Goal: Transaction & Acquisition: Purchase product/service

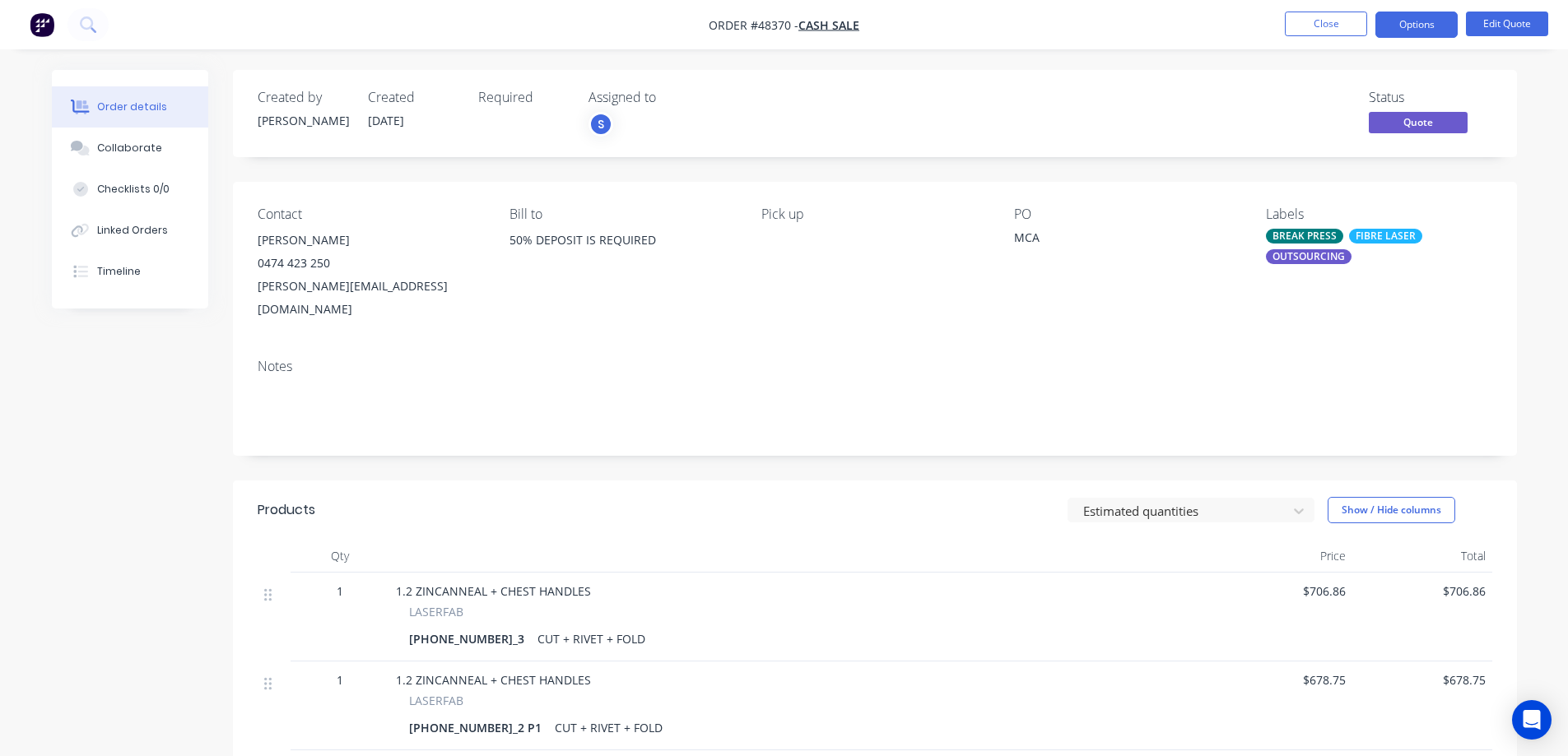
click at [1346, 30] on button "Close" at bounding box center [1326, 24] width 83 height 25
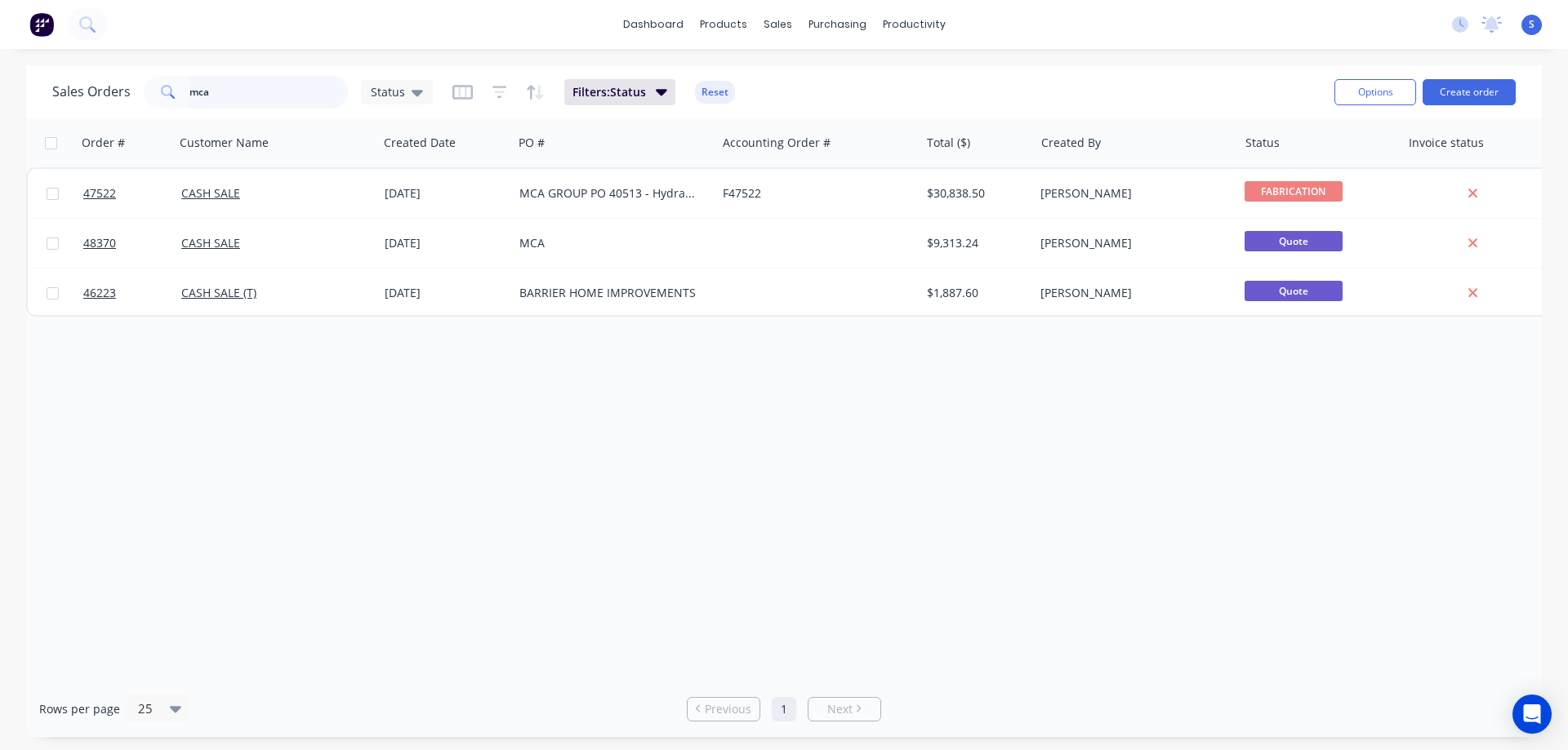
click at [223, 98] on input "mca" at bounding box center [269, 92] width 160 height 32
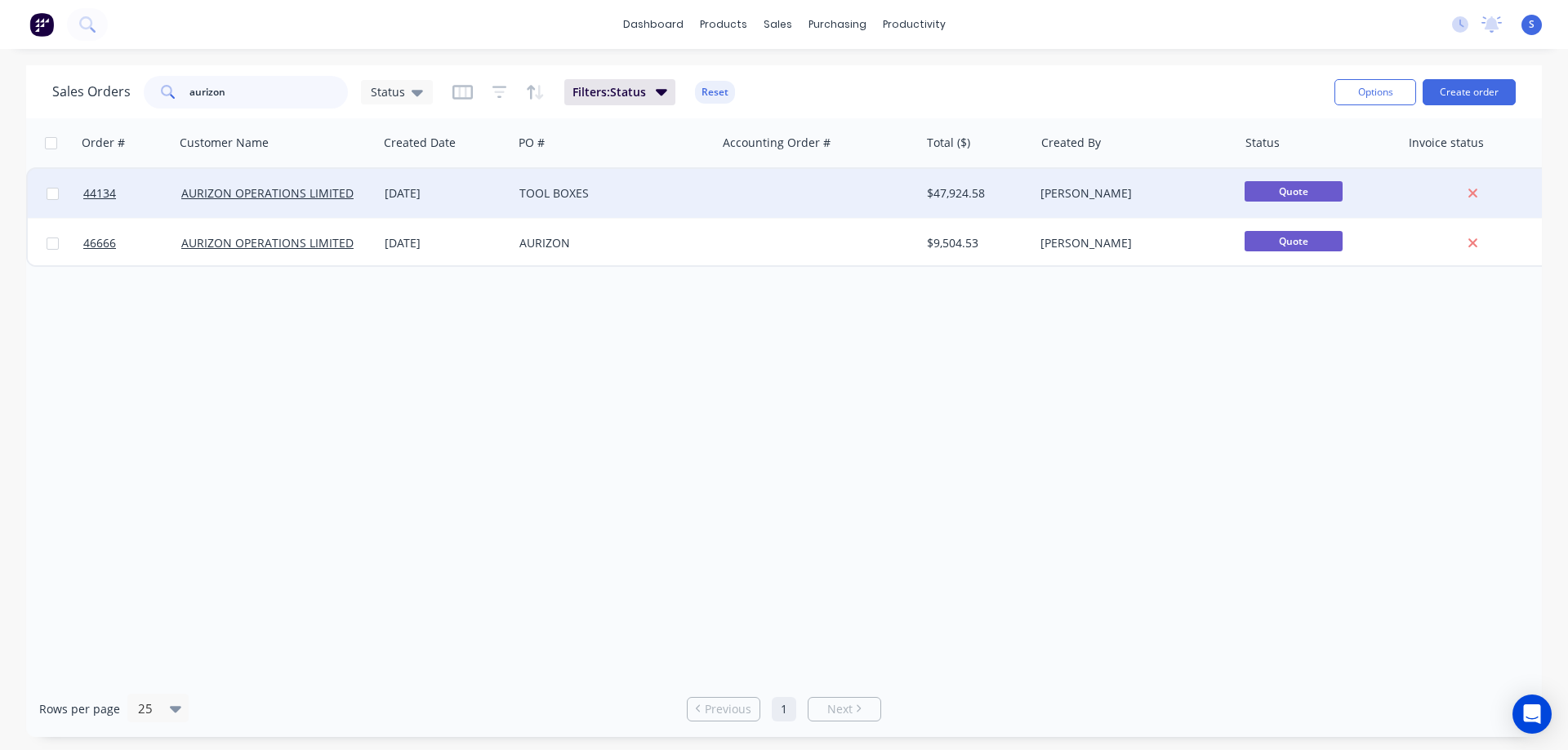
type input "aurizon"
click at [445, 201] on div "[DATE]" at bounding box center [445, 194] width 134 height 49
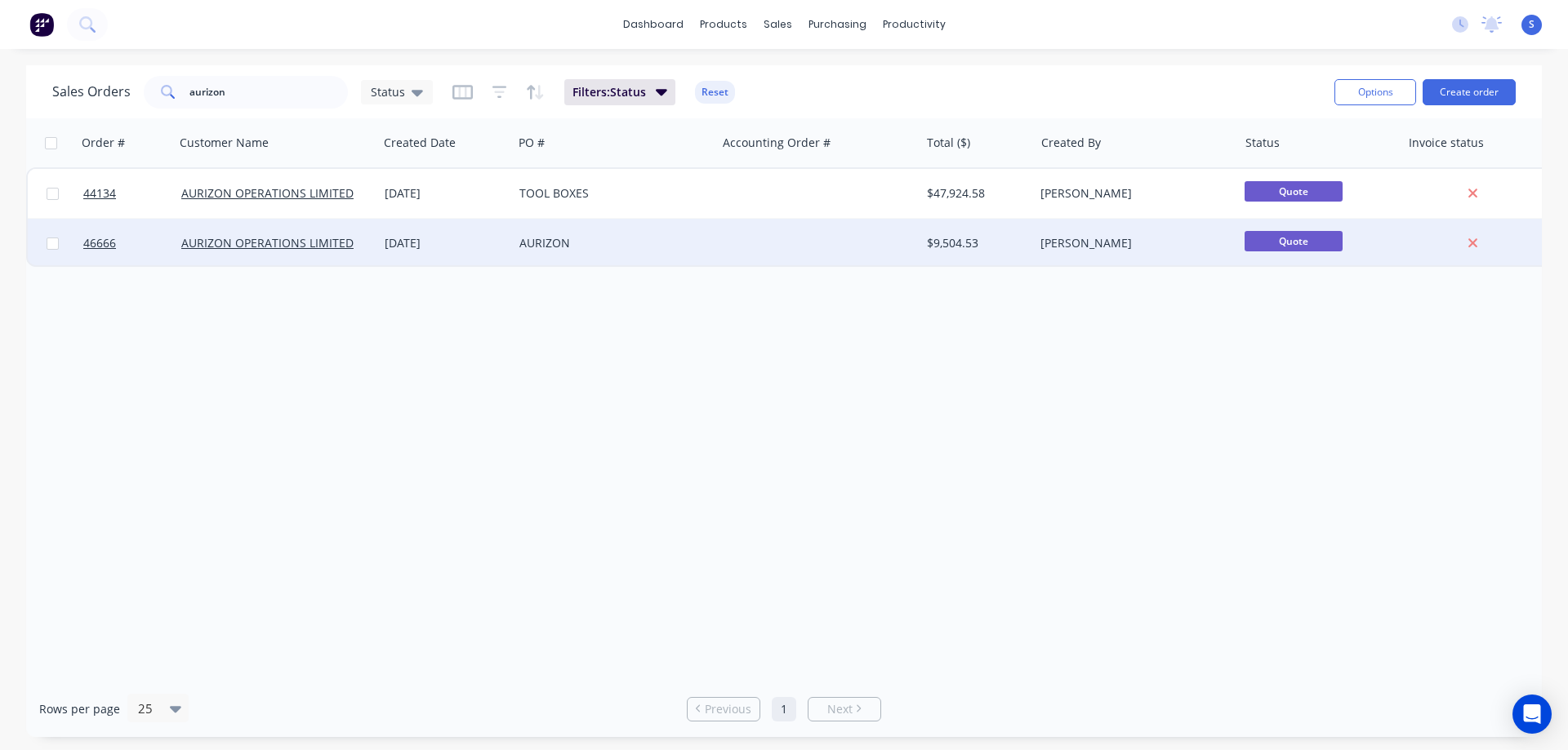
click at [624, 247] on div "AURIZON" at bounding box center [610, 243] width 181 height 17
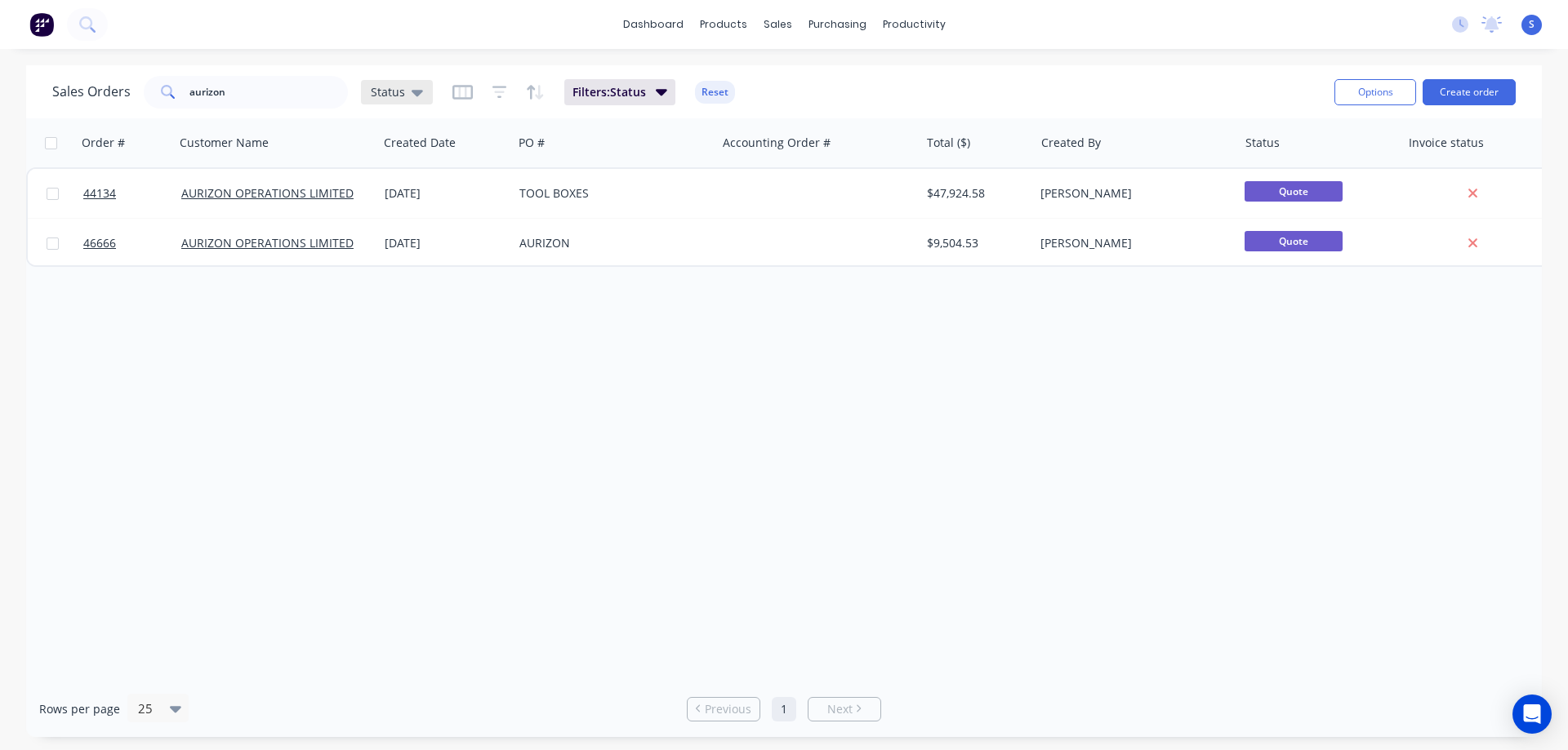
click at [395, 92] on span "Status" at bounding box center [387, 92] width 34 height 17
click at [1474, 94] on button "Create order" at bounding box center [1469, 92] width 93 height 26
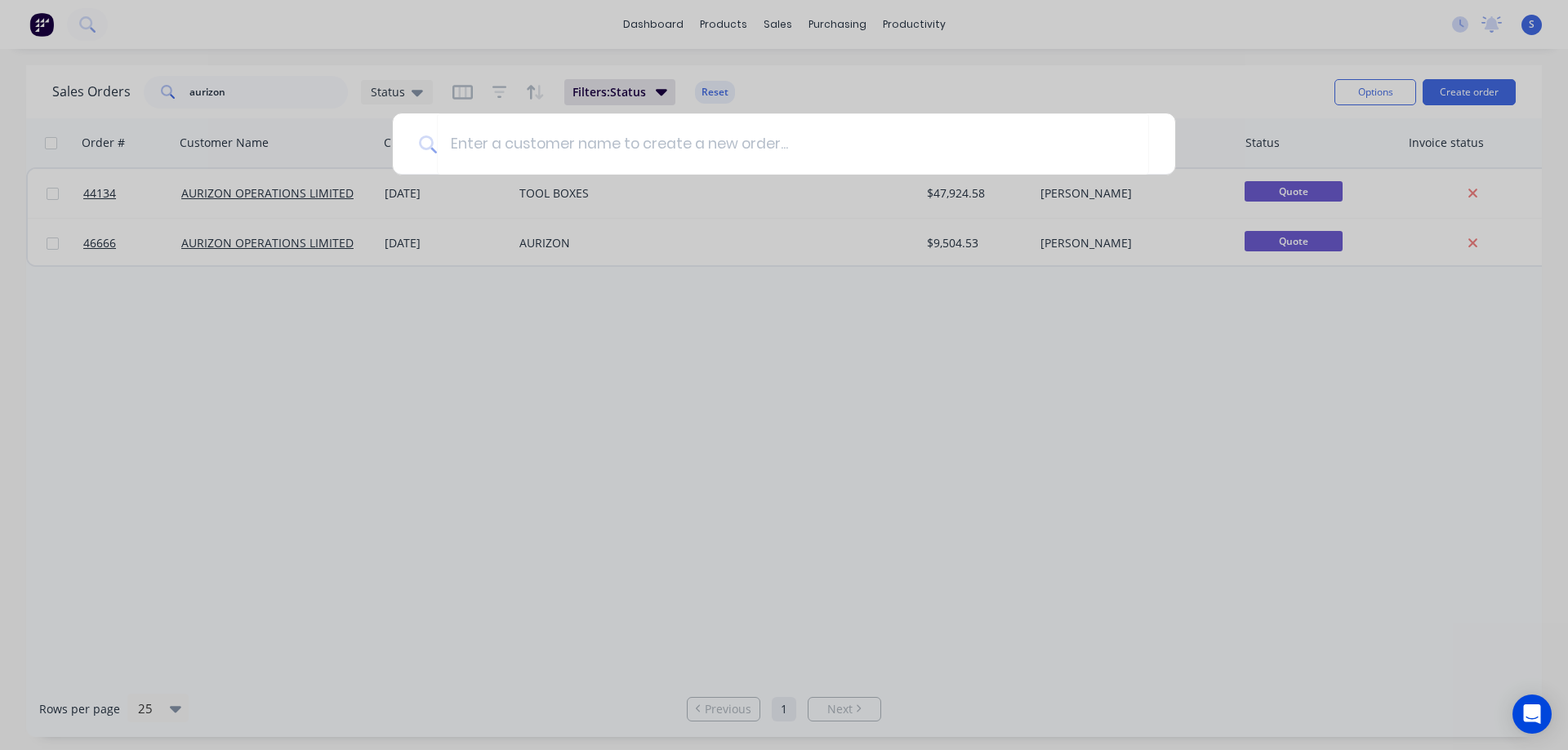
click at [262, 202] on div at bounding box center [784, 375] width 1568 height 750
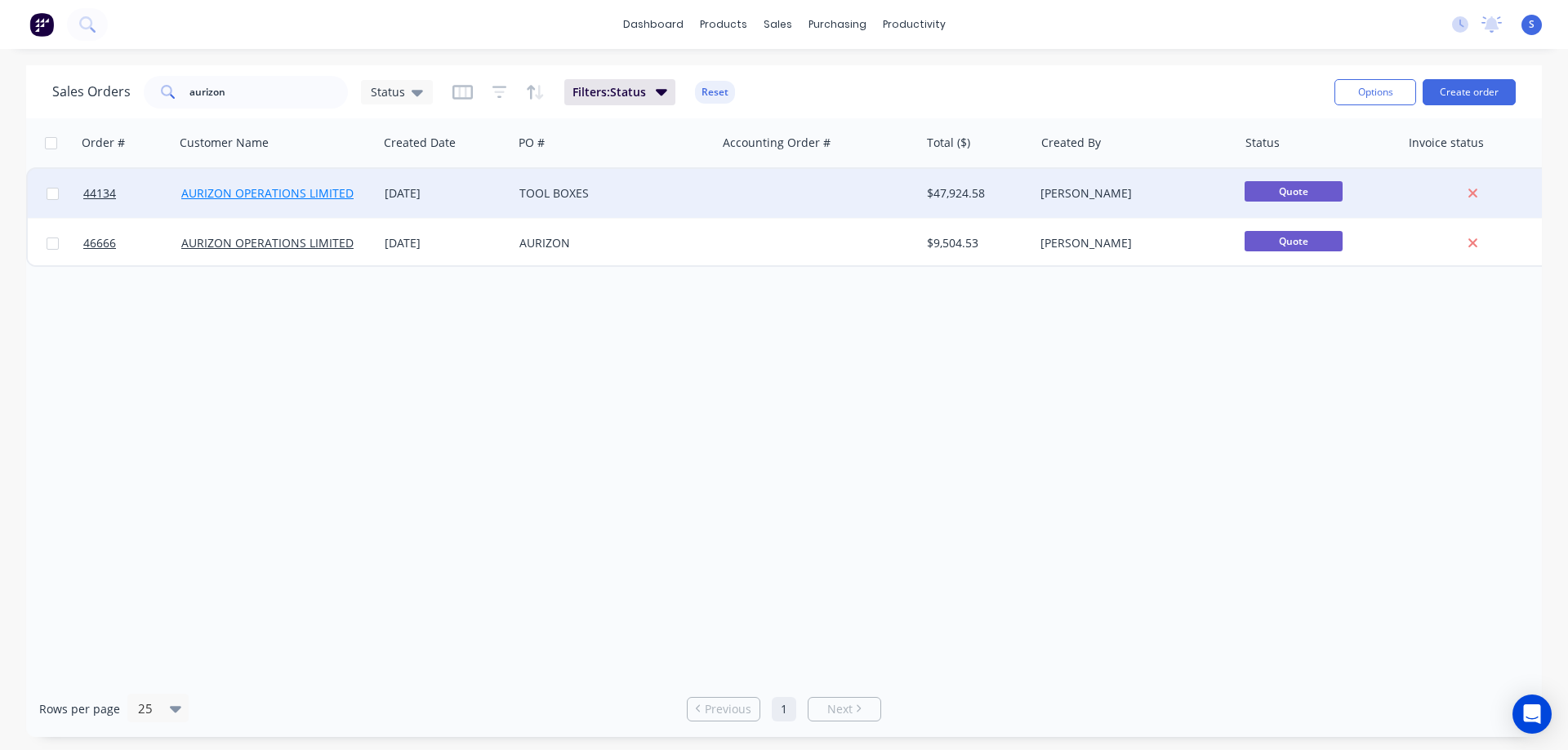
click at [266, 196] on link "AURIZON OPERATIONS LIMITED" at bounding box center [267, 193] width 172 height 16
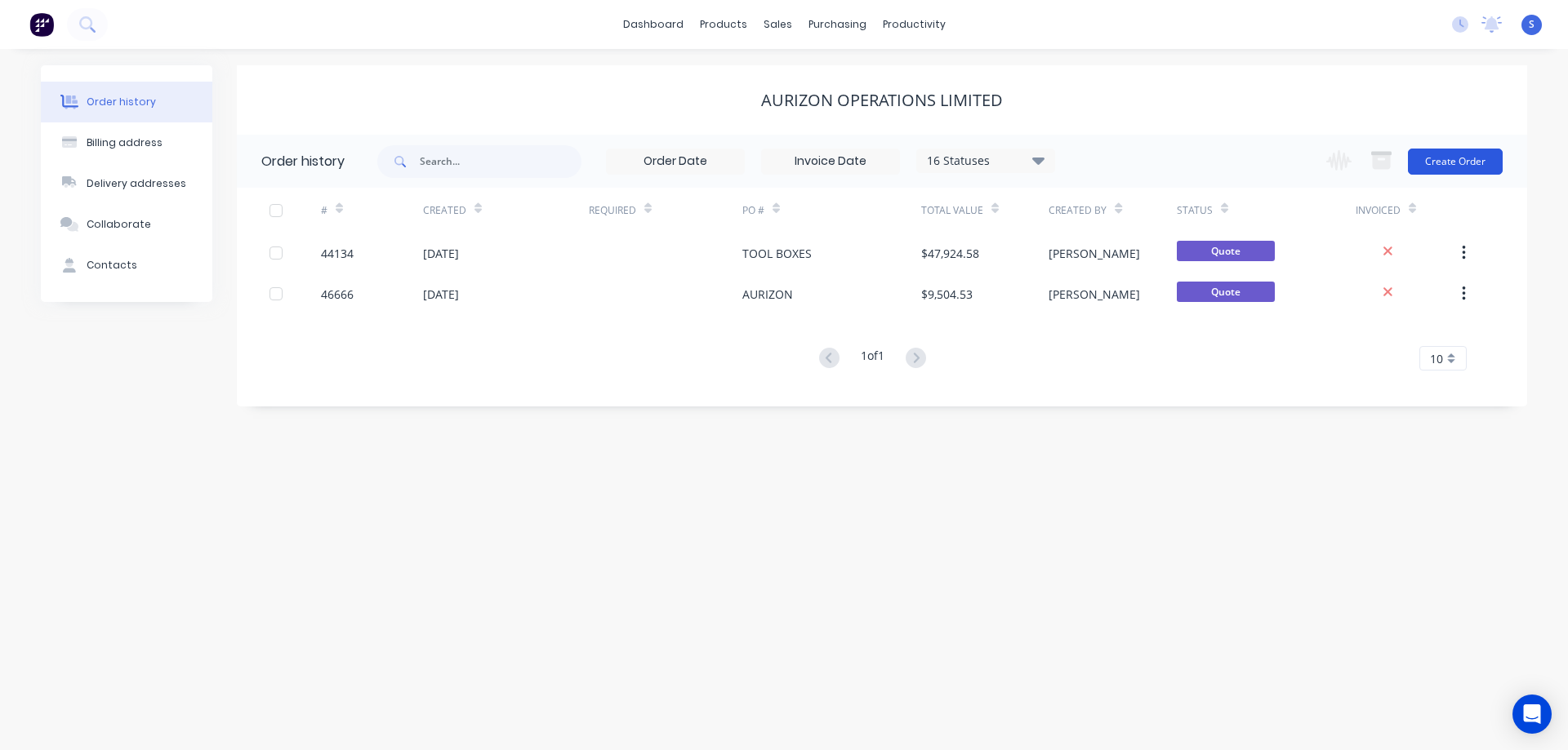
click at [1455, 158] on button "Create Order" at bounding box center [1455, 161] width 95 height 26
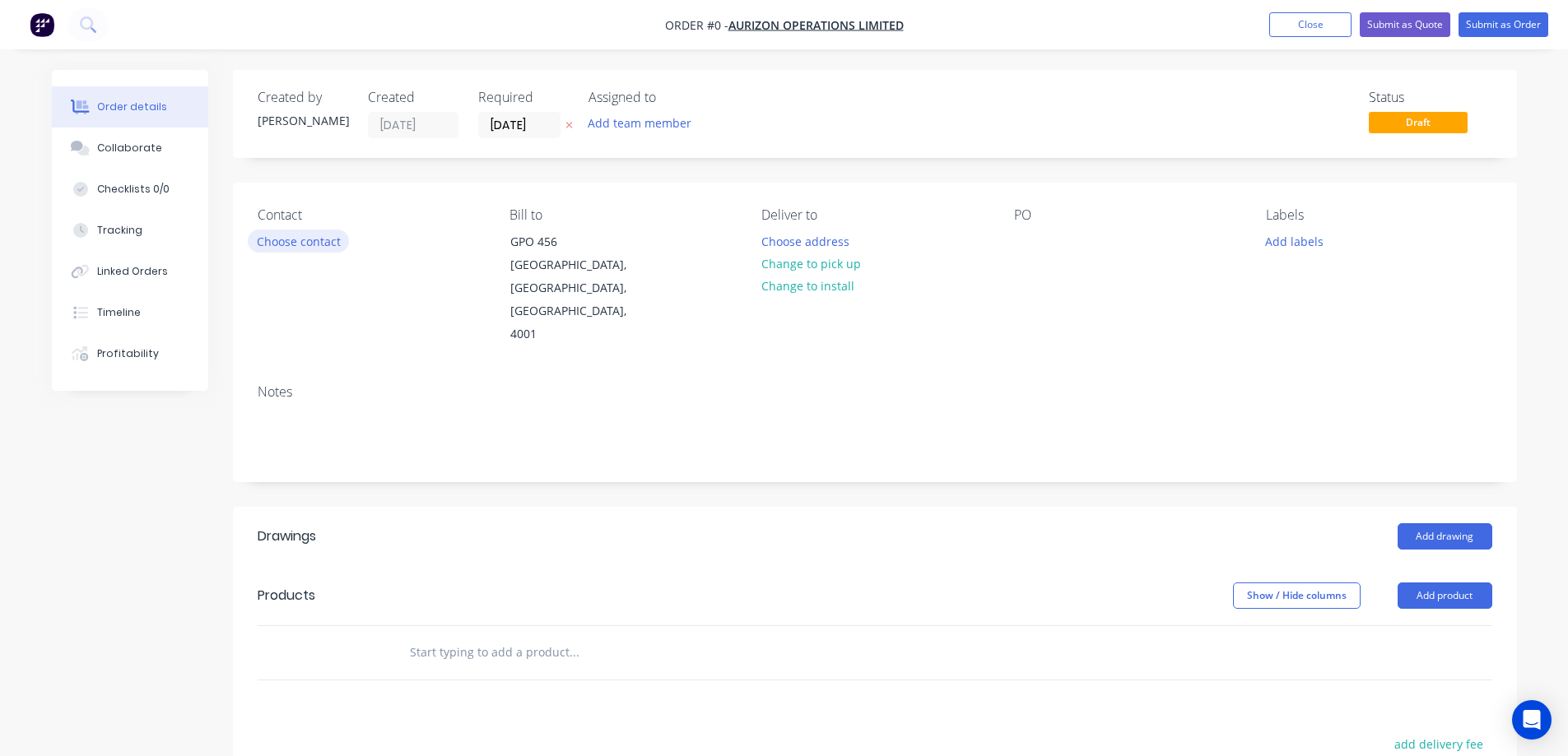
click at [275, 237] on button "Choose contact" at bounding box center [298, 240] width 101 height 22
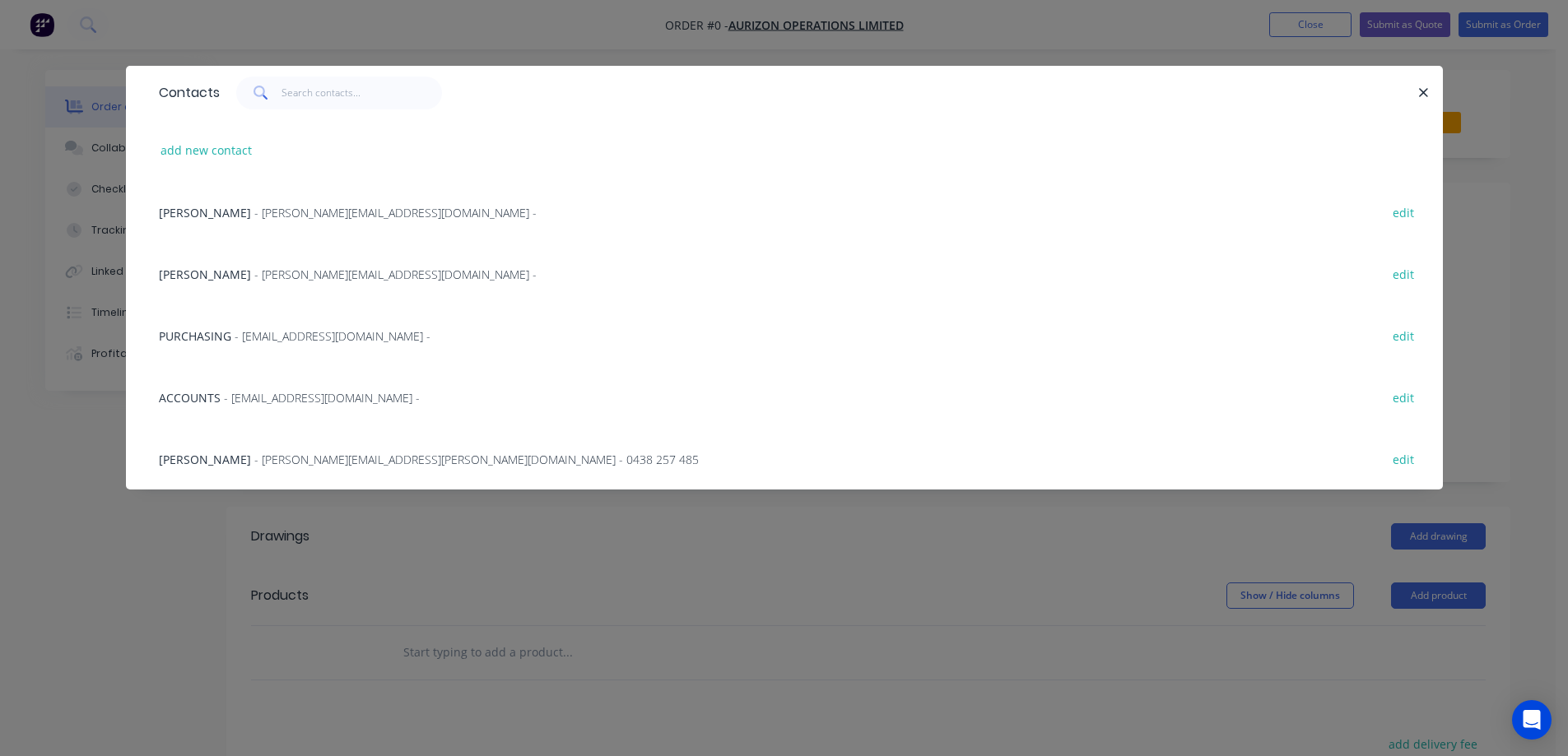
click at [273, 449] on div "Scott Crouch - [EMAIL_ADDRESS][PERSON_NAME][DOMAIN_NAME] - 0438 257 485 edit" at bounding box center [784, 459] width 1267 height 62
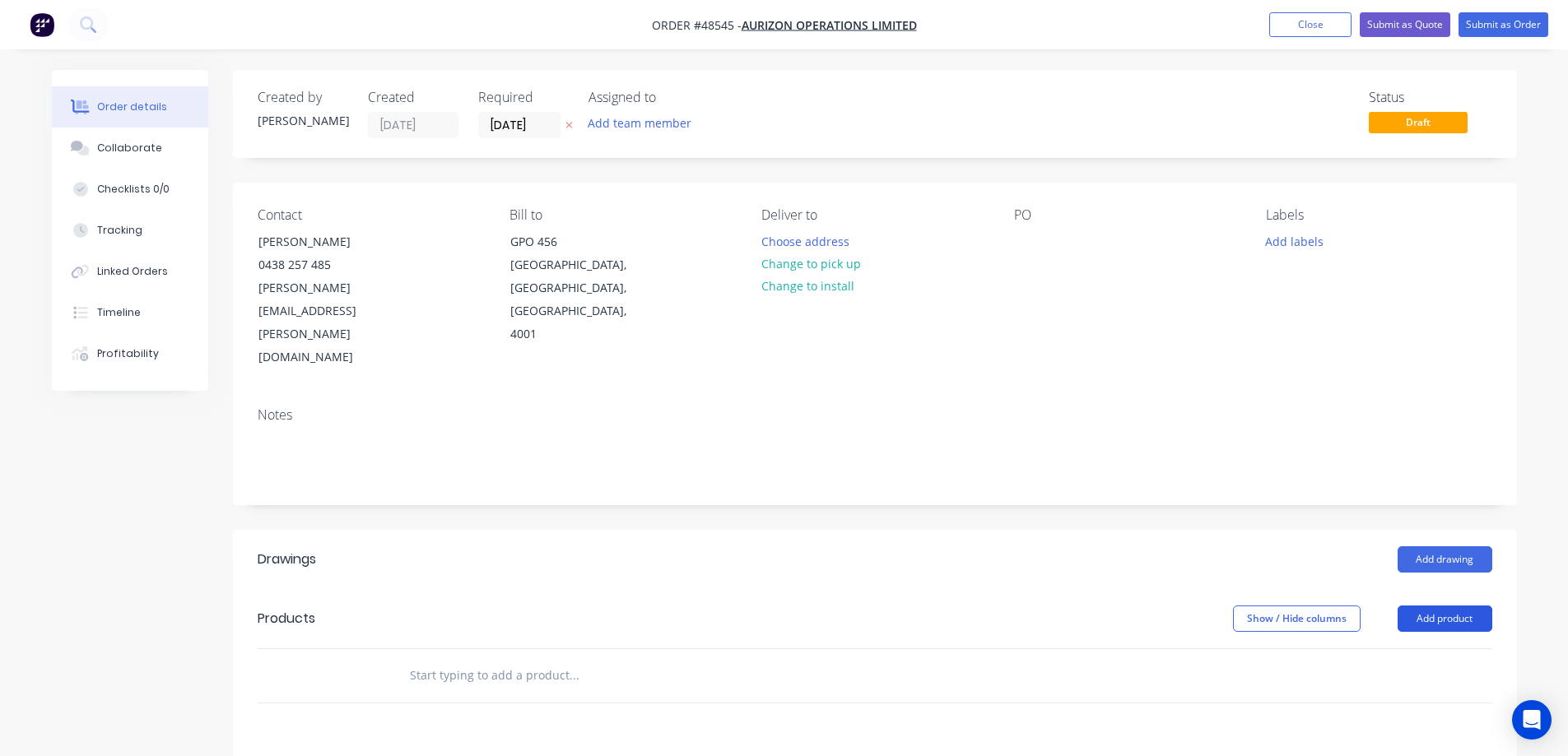
click at [1435, 606] on button "Add product" at bounding box center [1445, 619] width 95 height 26
click at [1428, 649] on div "Product catalogue" at bounding box center [1414, 660] width 127 height 24
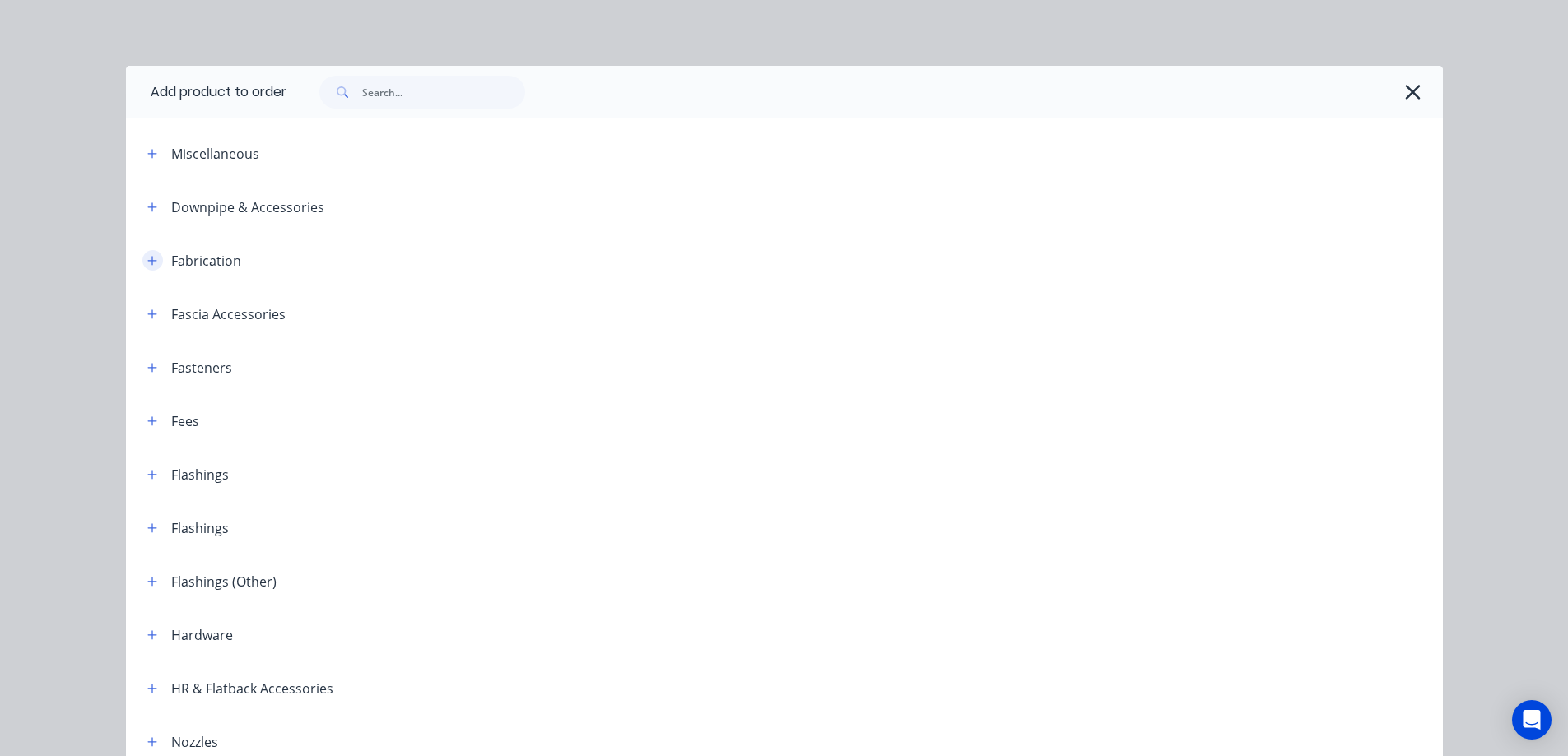
click at [156, 261] on button "button" at bounding box center [152, 260] width 20 height 20
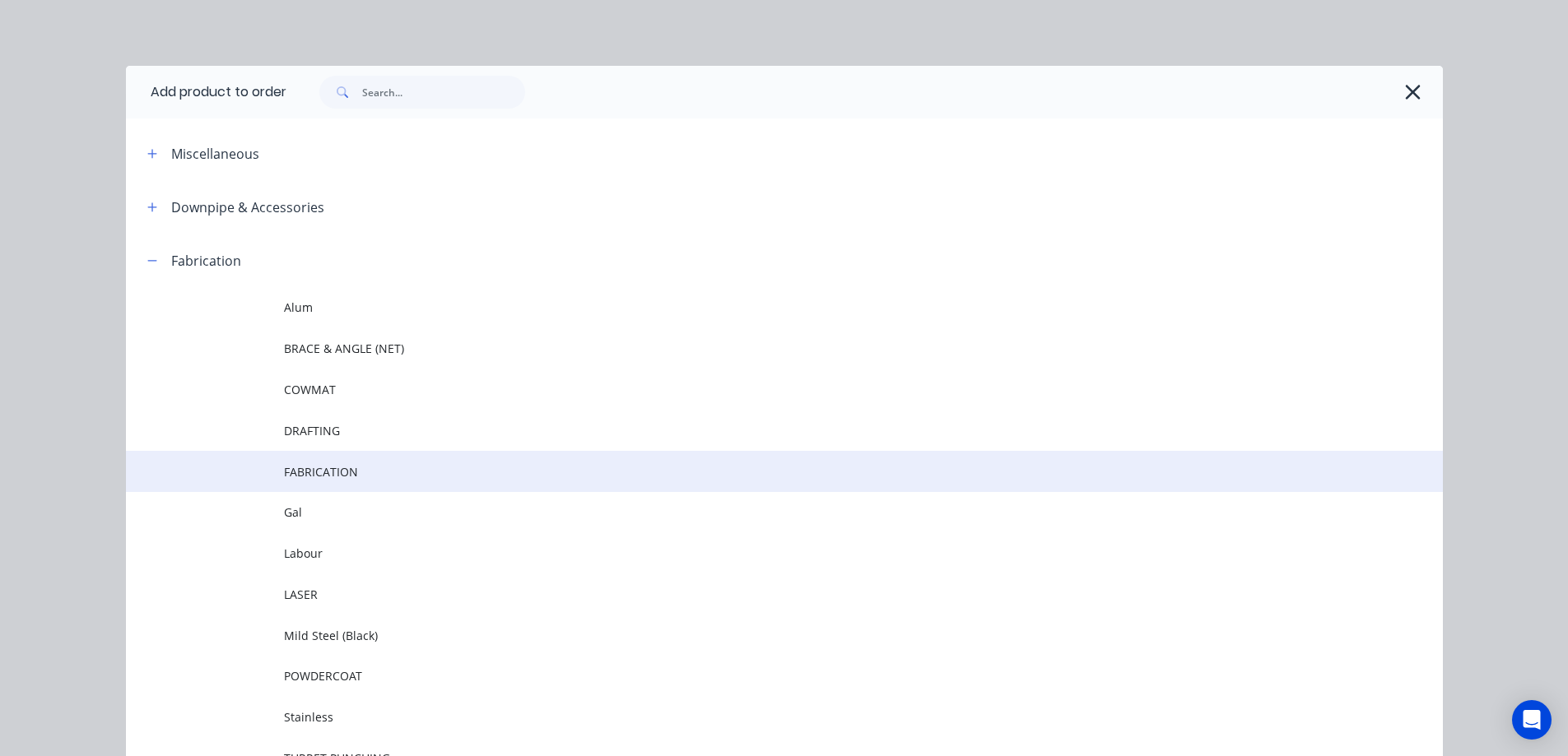
click at [313, 474] on span "FABRICATION" at bounding box center [748, 472] width 927 height 18
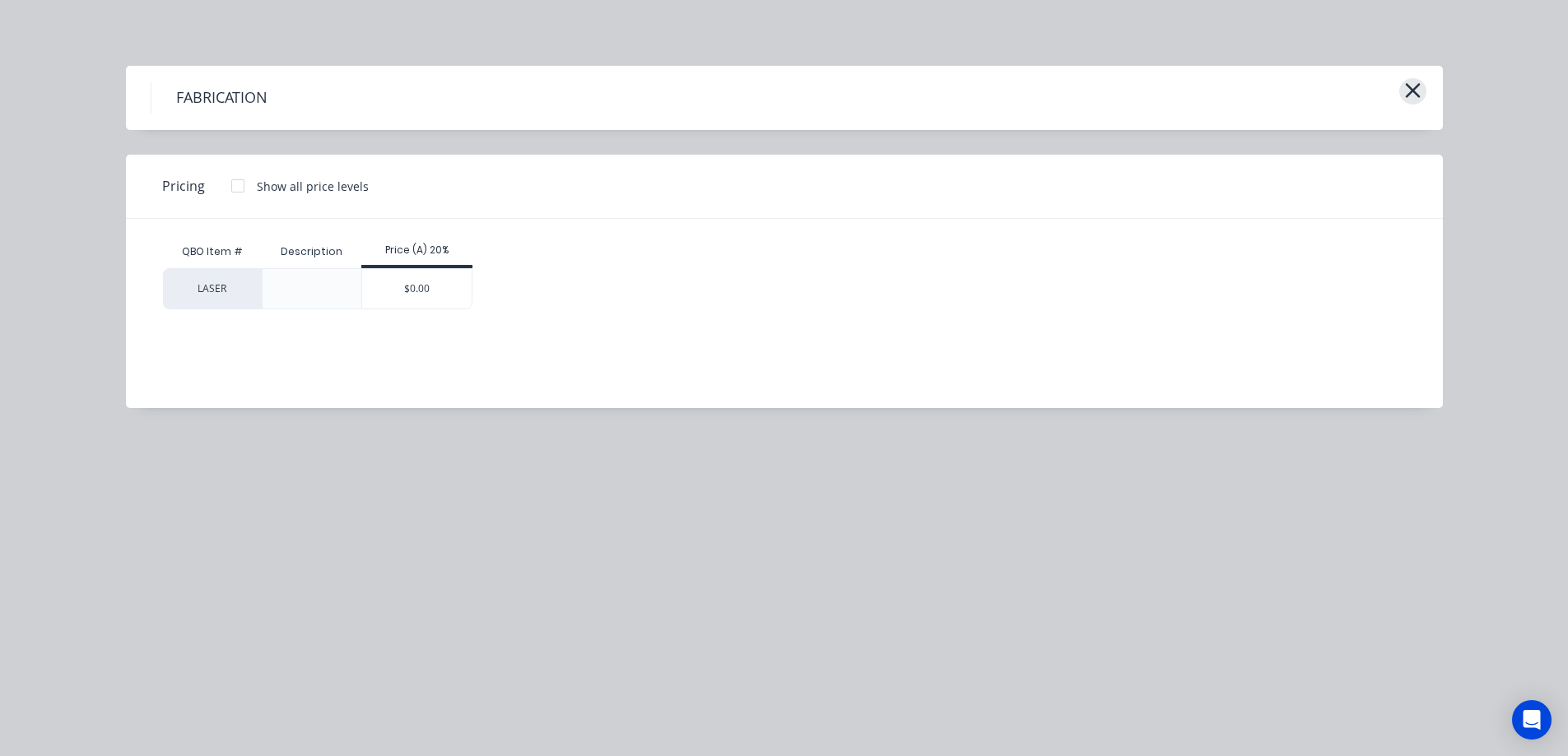
click at [1409, 93] on icon "button" at bounding box center [1412, 91] width 15 height 15
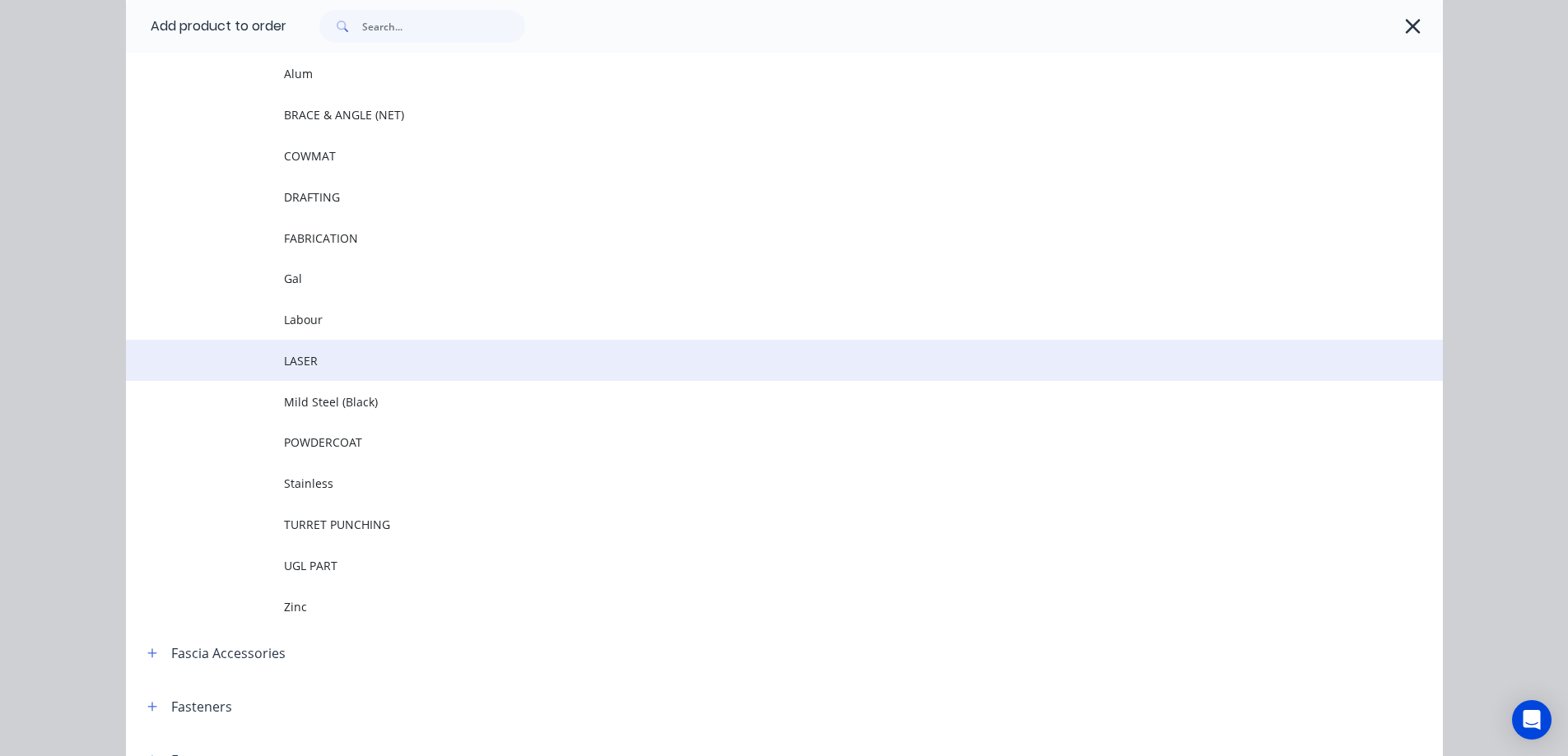
click at [303, 351] on td "LASER" at bounding box center [864, 360] width 1159 height 41
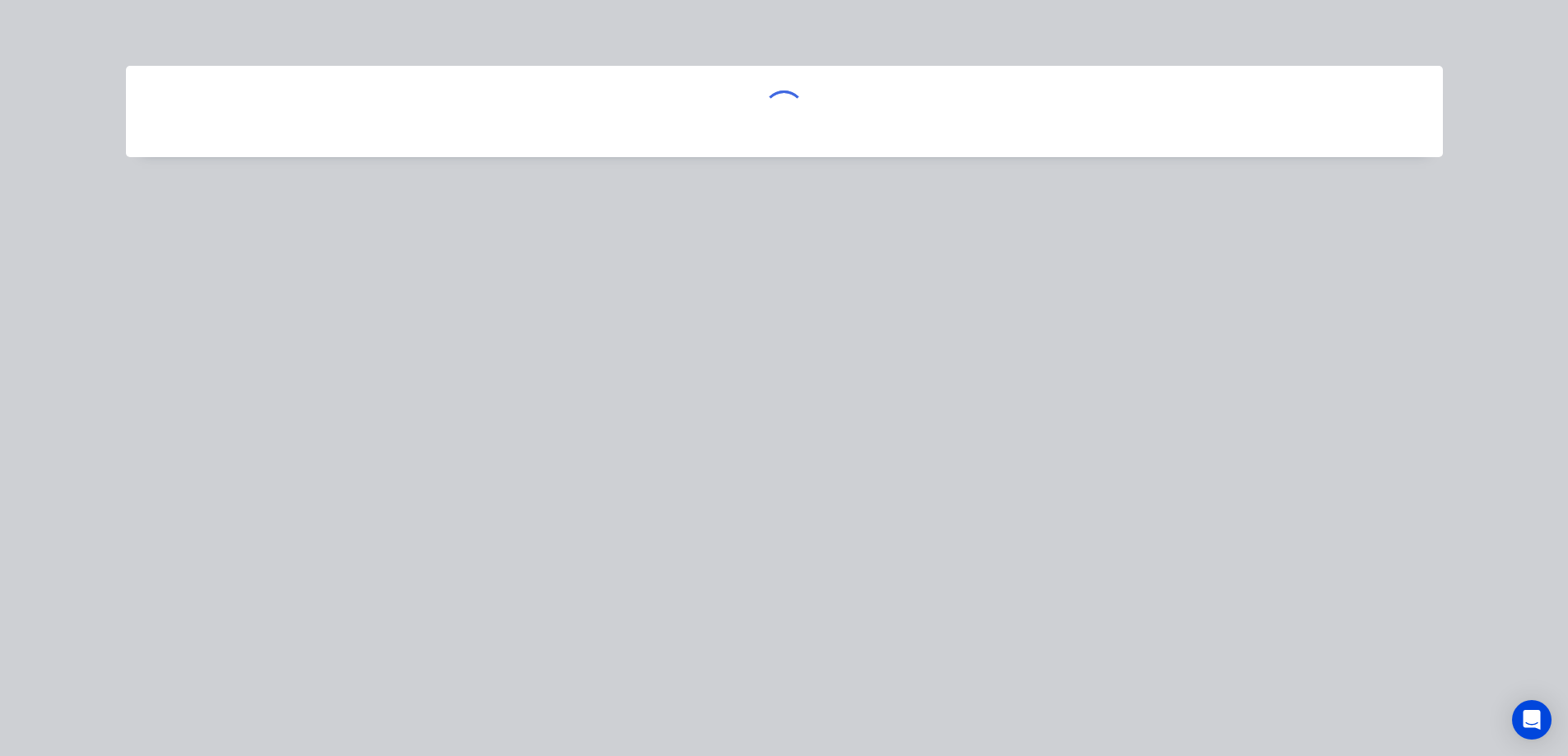
scroll to position [0, 0]
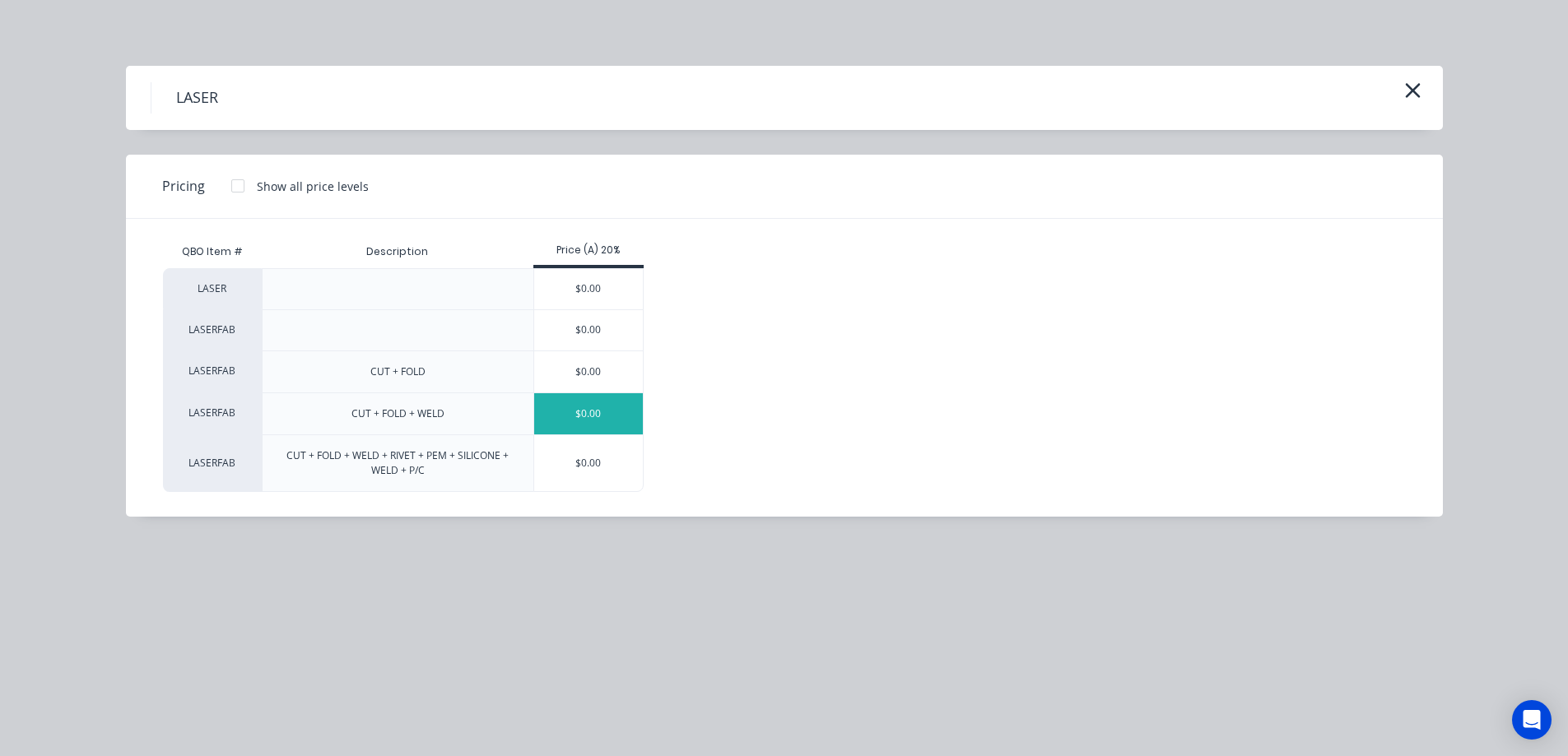
click at [603, 414] on div "$0.00" at bounding box center [588, 413] width 109 height 41
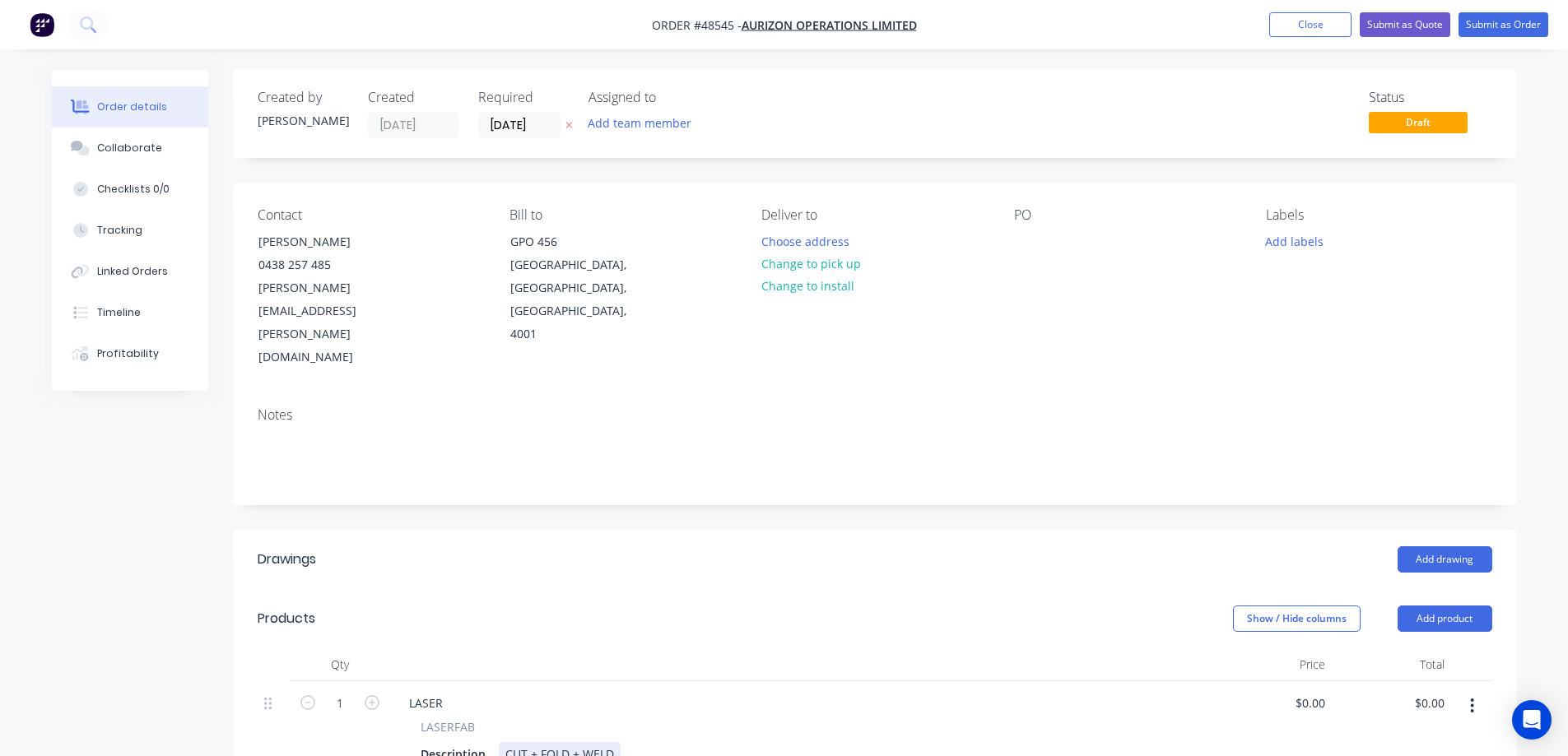
click at [615, 742] on div "CUT + FOLD + WELD" at bounding box center [559, 753] width 122 height 24
click at [427, 691] on div "LASER" at bounding box center [426, 702] width 60 height 24
click at [349, 691] on input "1" at bounding box center [339, 703] width 43 height 25
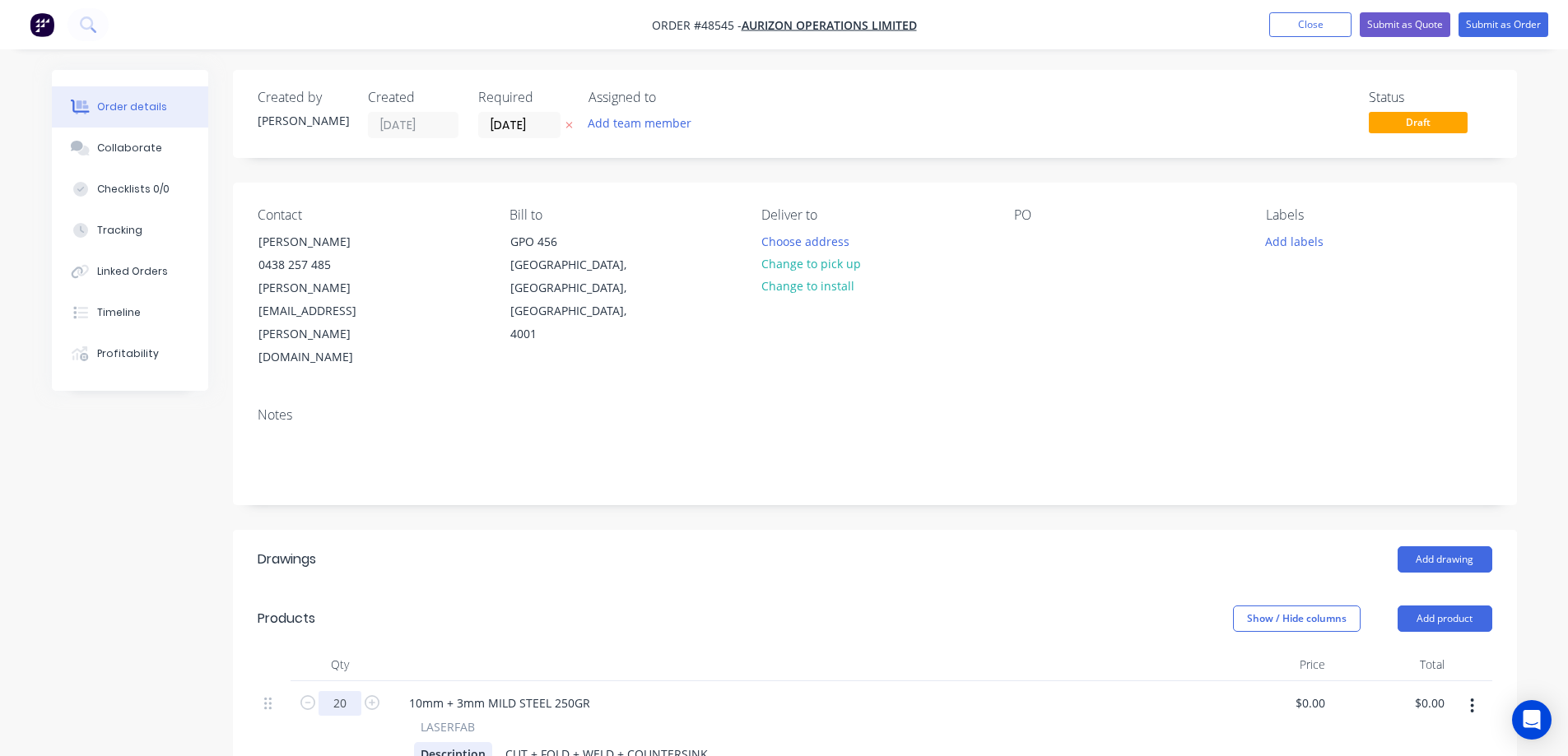
type input "20"
click at [472, 742] on div "Description" at bounding box center [453, 753] width 78 height 24
paste div
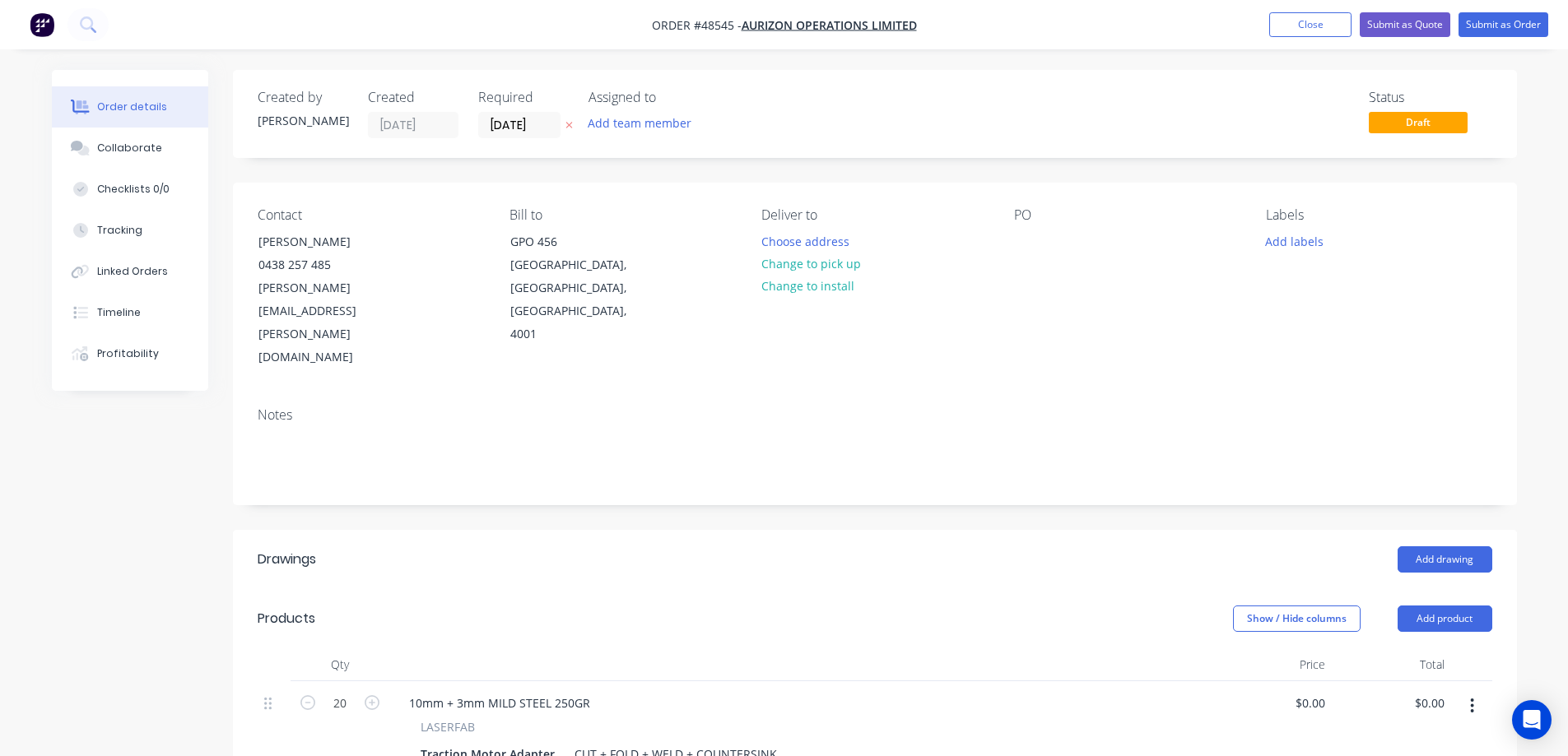
click at [152, 636] on div "Created by [PERSON_NAME] Created [DATE] Required [DATE] Assigned to Add team me…" at bounding box center [784, 642] width 1465 height 1144
click at [1433, 691] on input "0.00" at bounding box center [1432, 702] width 38 height 24
type input "2903.20"
type input "$145.16"
type input "$2,903.20"
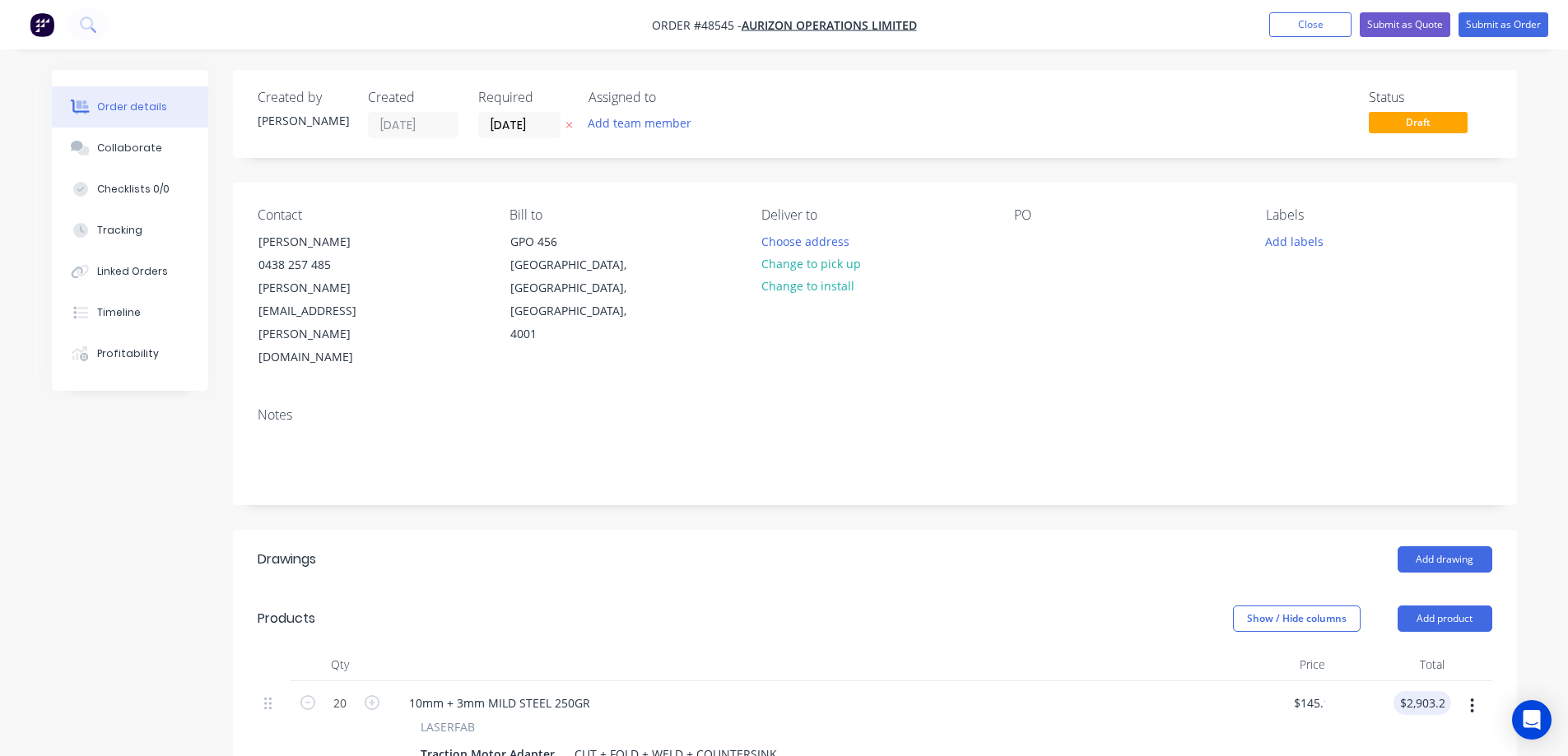
click at [985, 606] on div "Show / Hide columns Add product" at bounding box center [1005, 619] width 972 height 26
click at [671, 118] on button "Add team member" at bounding box center [639, 122] width 121 height 22
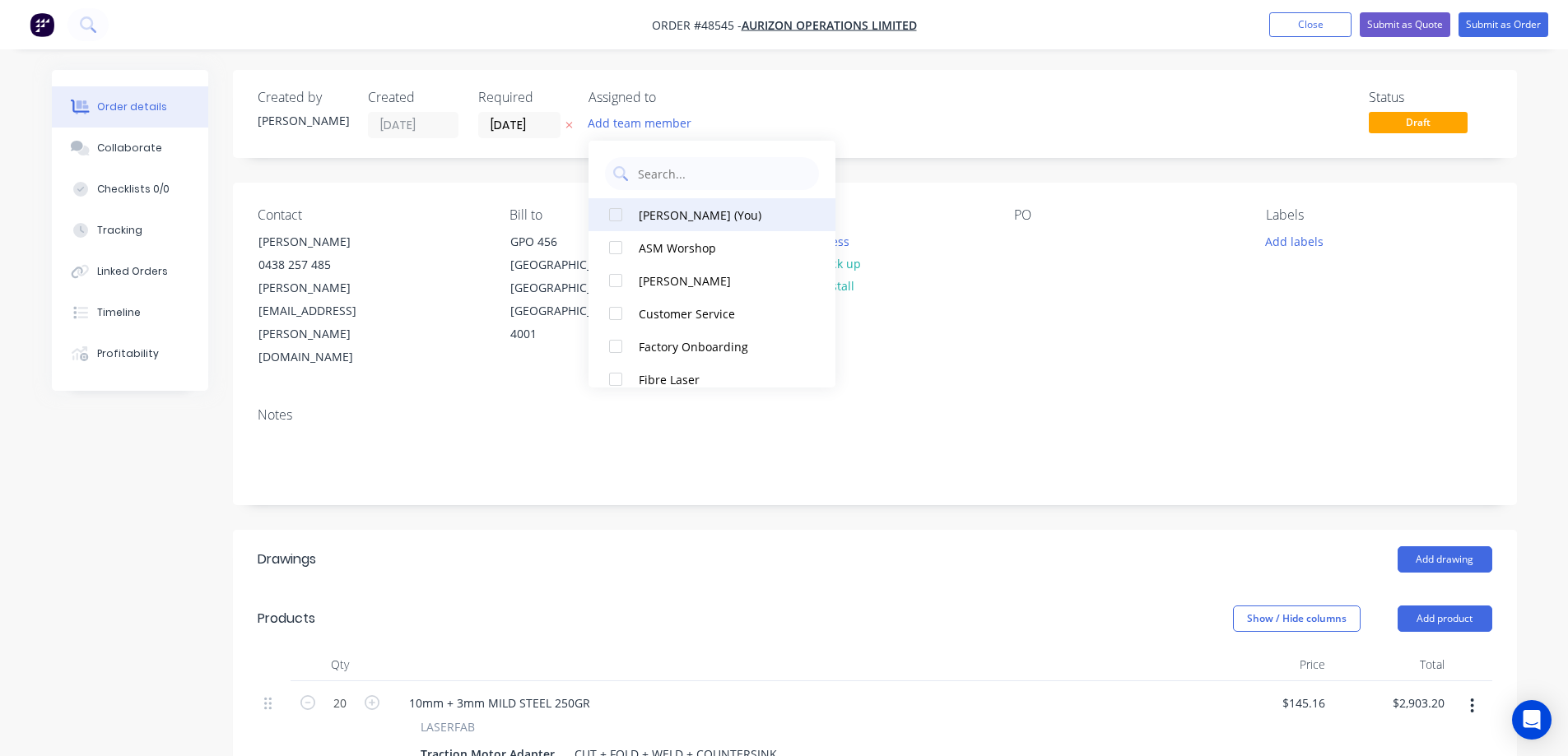
click at [612, 215] on div at bounding box center [615, 214] width 33 height 33
click at [166, 518] on div "Created by [PERSON_NAME] Created [DATE] Required [DATE] Assigned to S Status Dr…" at bounding box center [784, 642] width 1465 height 1144
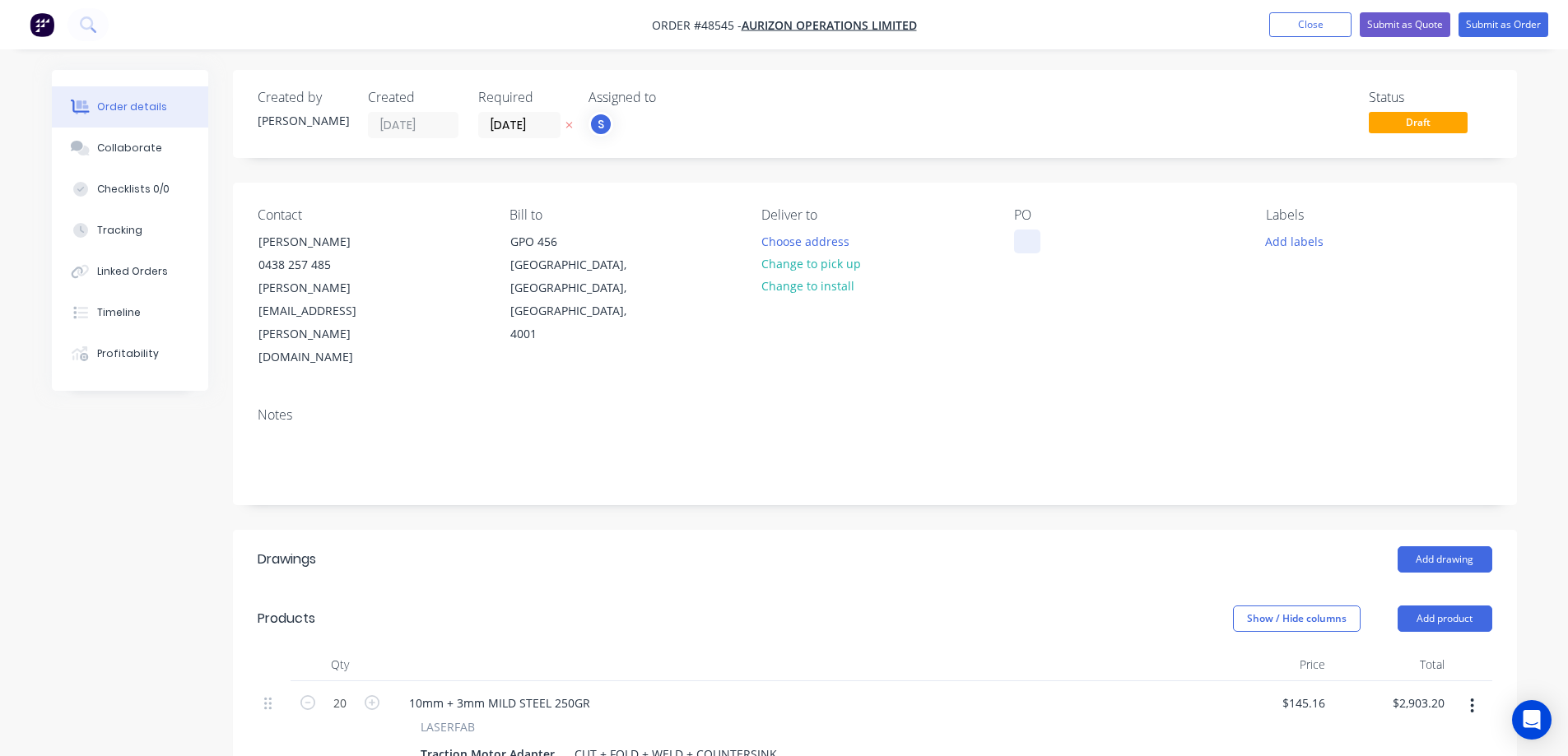
click at [1017, 230] on div at bounding box center [1027, 241] width 26 height 24
paste div
drag, startPoint x: 1189, startPoint y: 242, endPoint x: 1149, endPoint y: 276, distance: 52.5
click at [1149, 276] on div "PO traction motor adapter plate" at bounding box center [1127, 288] width 225 height 162
click at [1113, 243] on div "traction motor adapter" at bounding box center [1090, 241] width 152 height 24
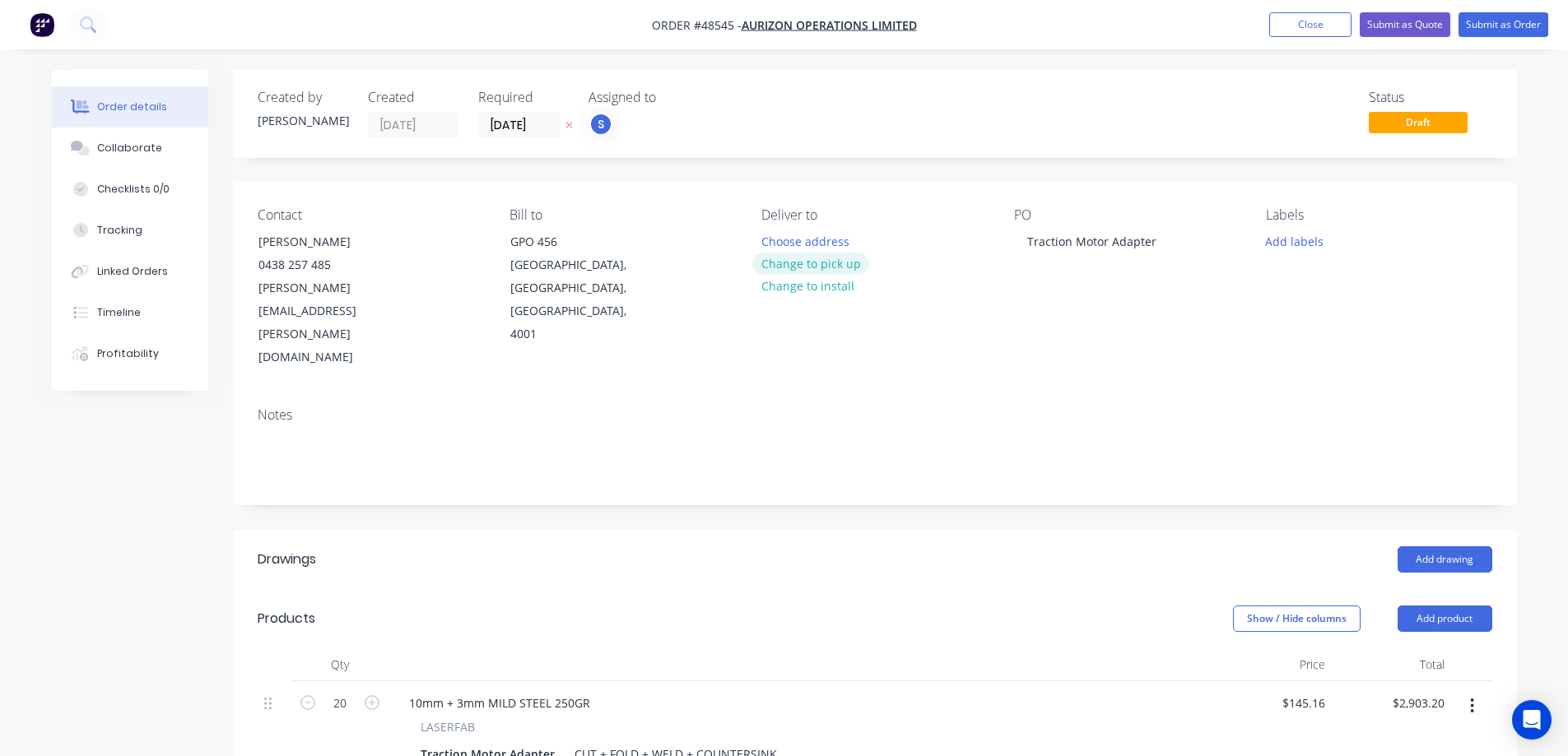
click at [789, 264] on button "Change to pick up" at bounding box center [811, 263] width 117 height 22
click at [1300, 245] on button "Add labels" at bounding box center [1295, 240] width 76 height 22
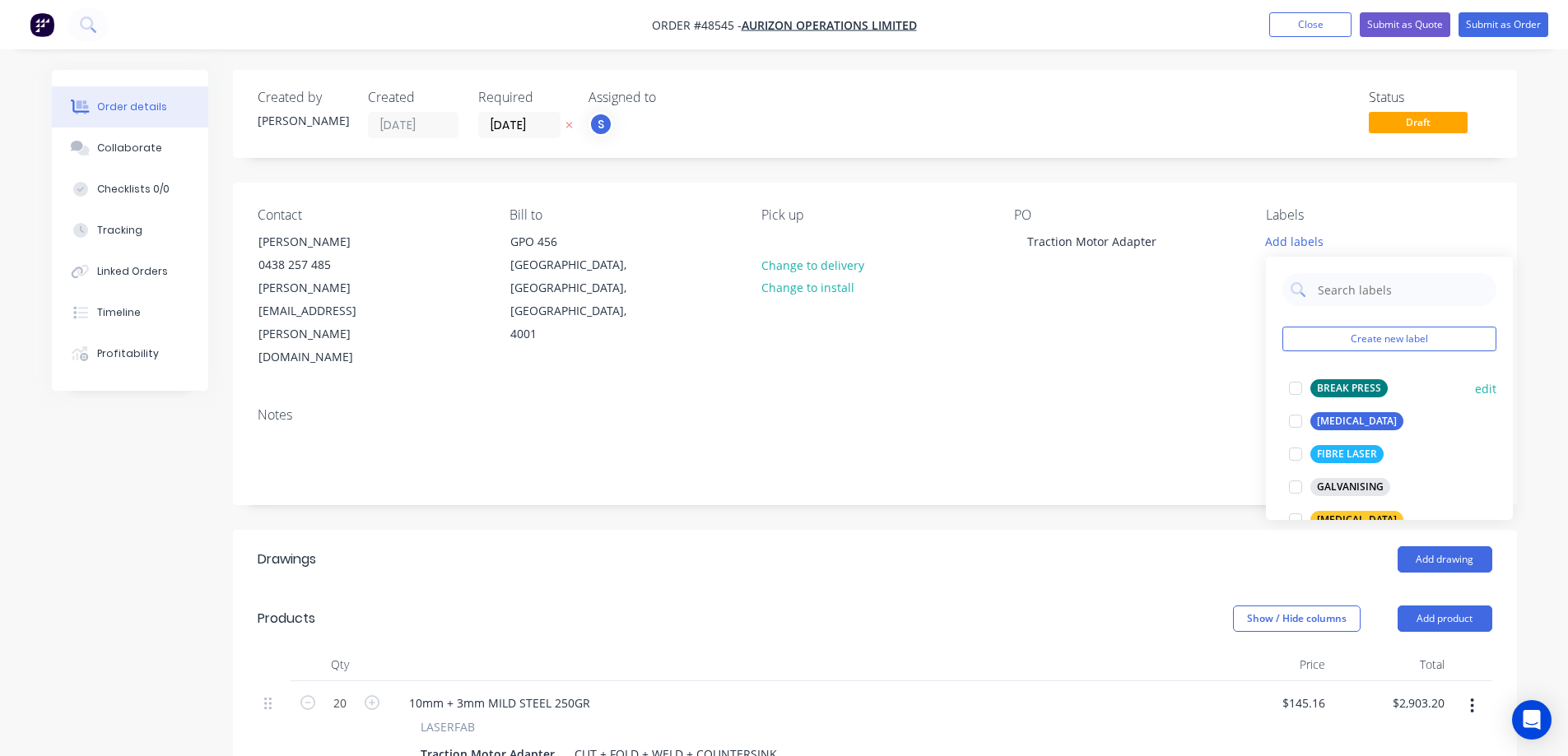
click at [1295, 386] on div at bounding box center [1295, 388] width 33 height 33
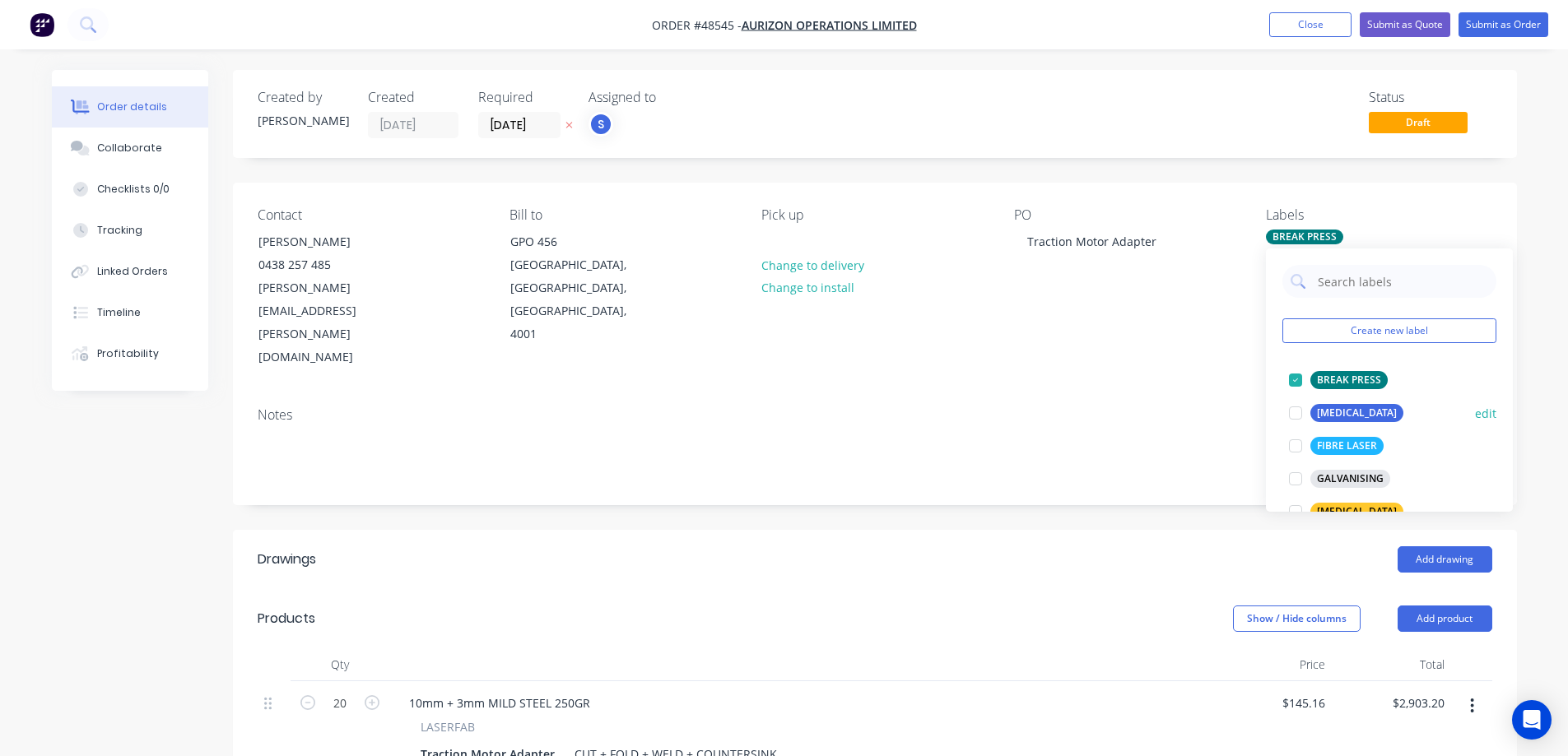
click at [1300, 417] on div at bounding box center [1295, 412] width 33 height 33
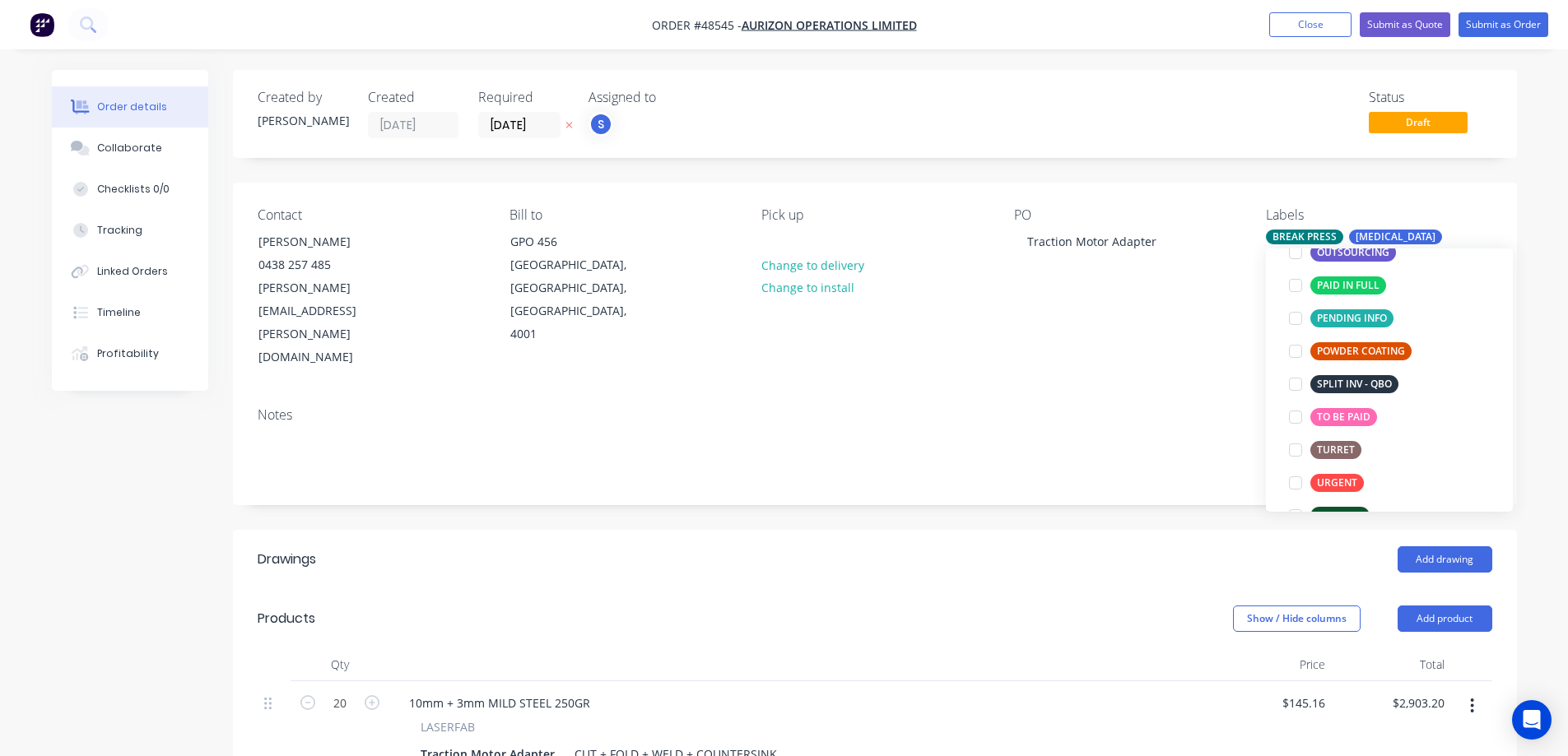
scroll to position [329, 0]
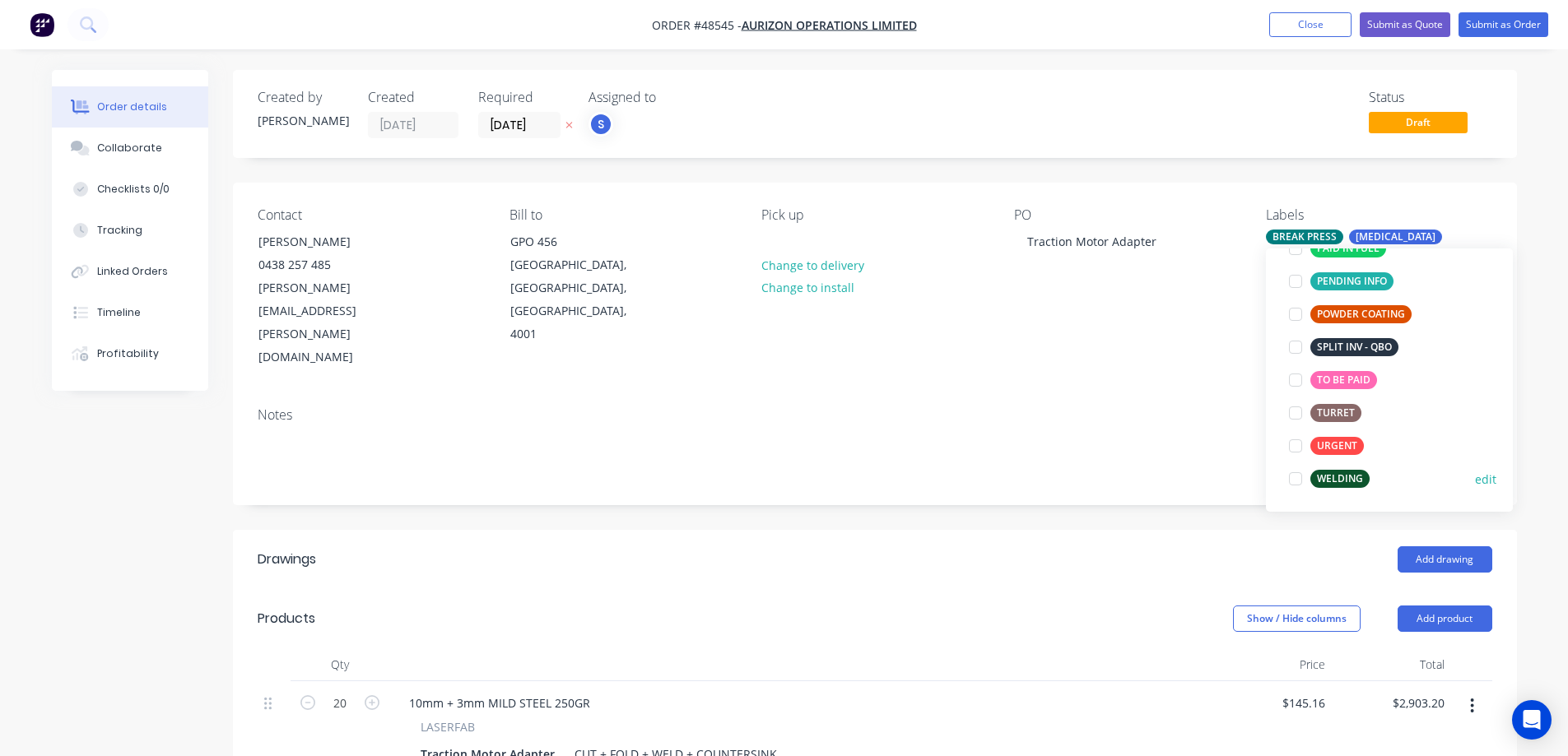
click at [1296, 482] on div at bounding box center [1295, 478] width 33 height 33
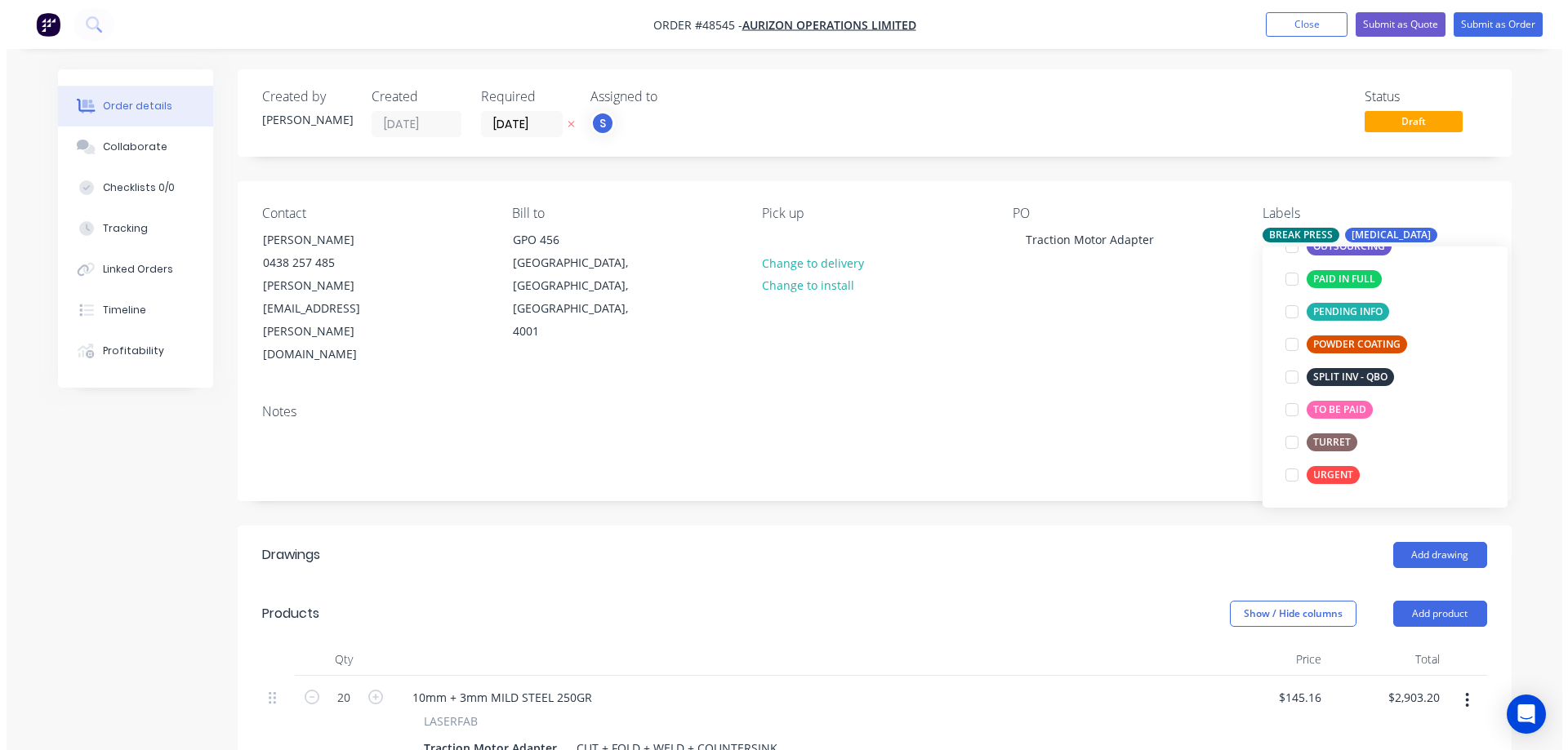
scroll to position [0, 0]
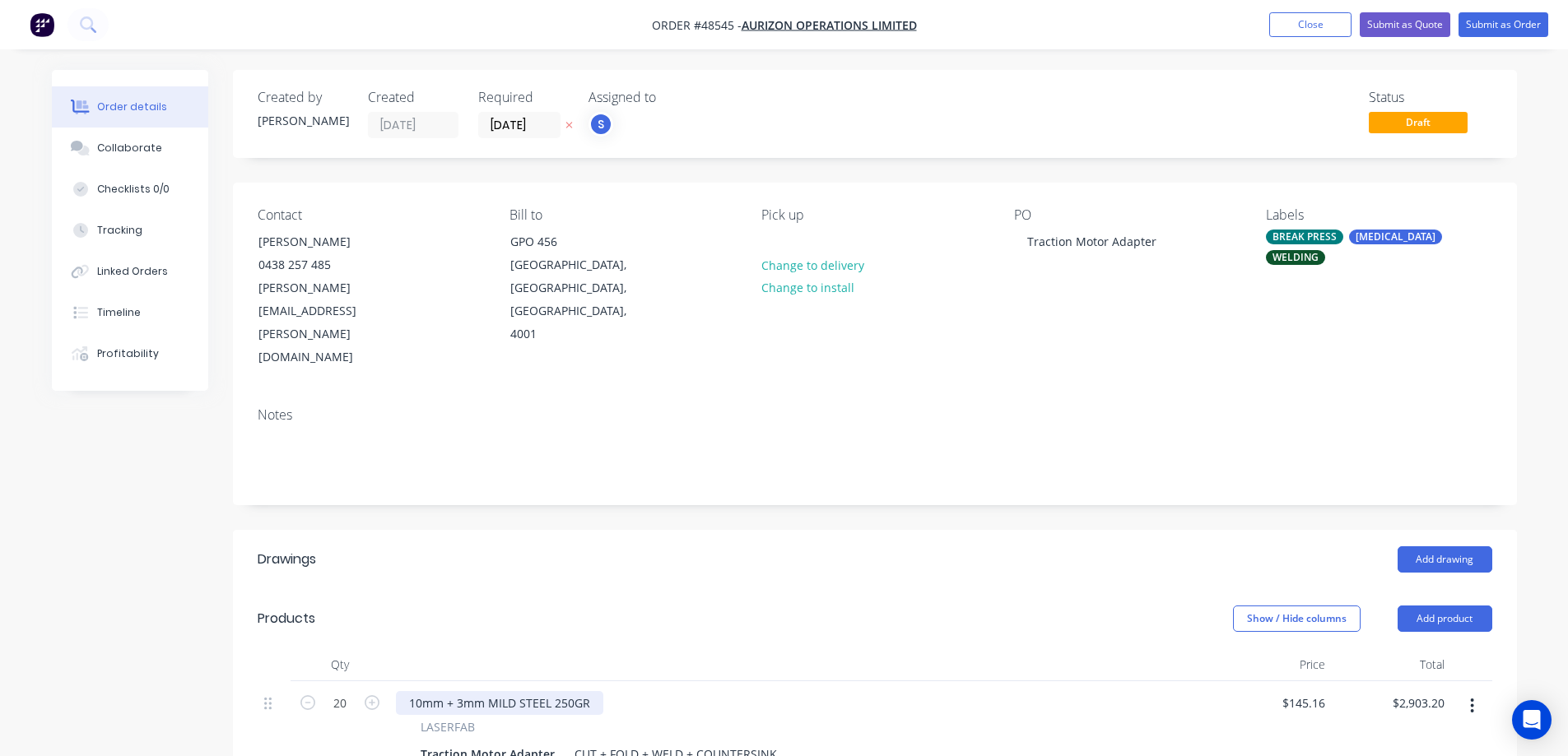
click at [589, 691] on div "10mm + 3mm MILD STEEL 250GR" at bounding box center [500, 702] width 208 height 24
click at [619, 447] on div "Created by [PERSON_NAME] Created [DATE] Required [DATE] Assigned to S Status Dr…" at bounding box center [875, 629] width 1284 height 1119
click at [568, 125] on icon "button" at bounding box center [568, 125] width 6 height 6
click at [1434, 22] on button "Submit as Quote" at bounding box center [1404, 25] width 91 height 25
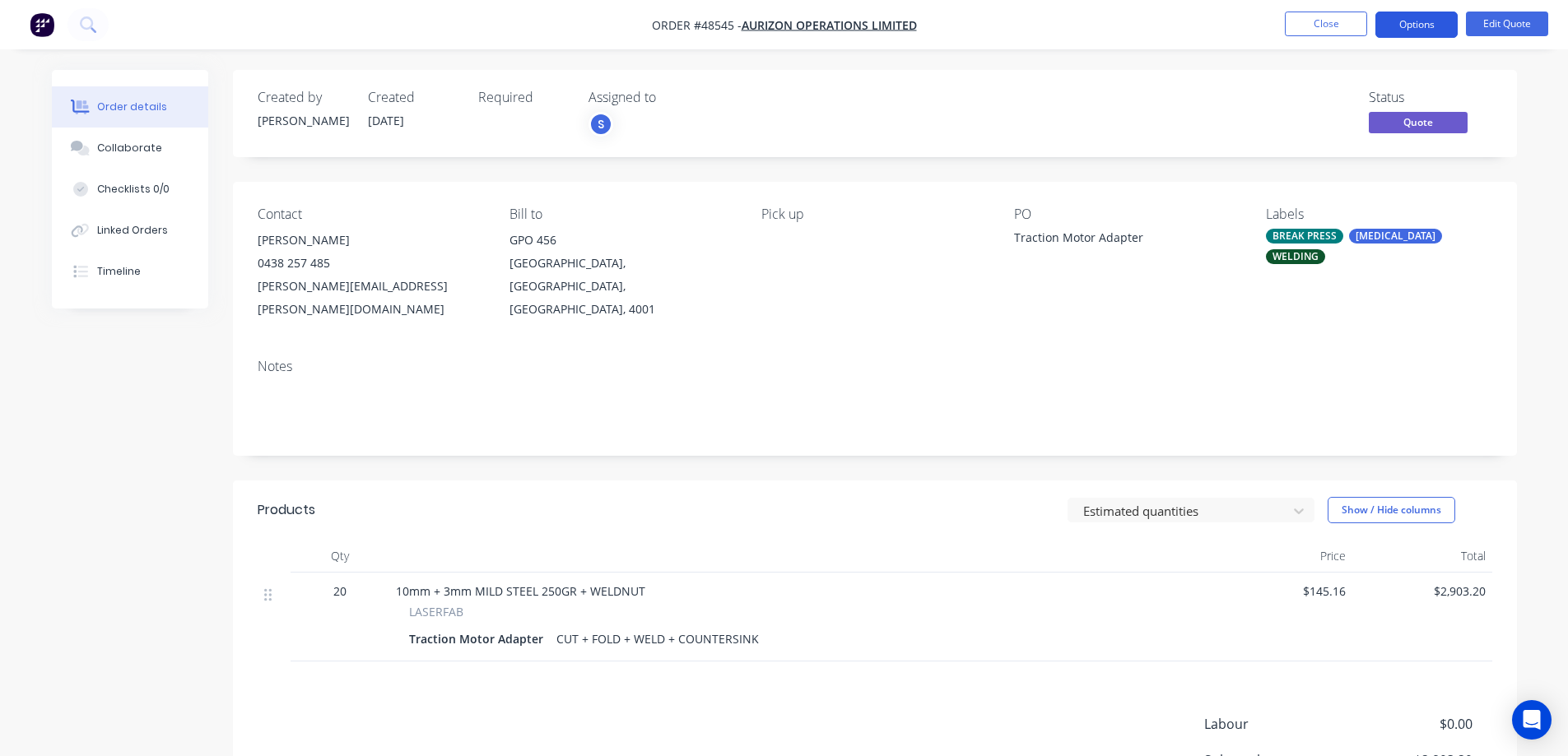
click at [1421, 31] on button "Options" at bounding box center [1417, 25] width 83 height 26
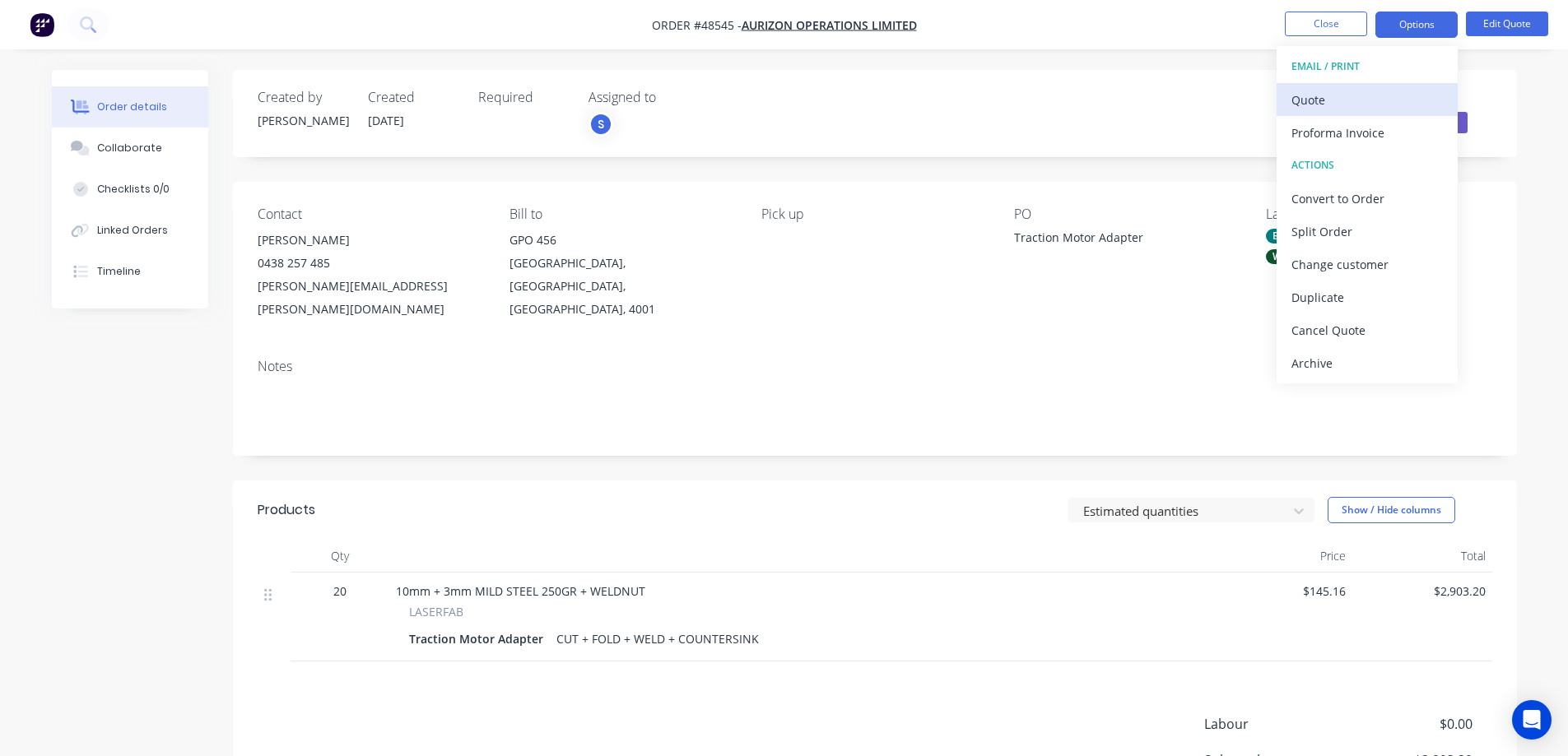
click at [1344, 98] on div "Quote" at bounding box center [1367, 99] width 151 height 24
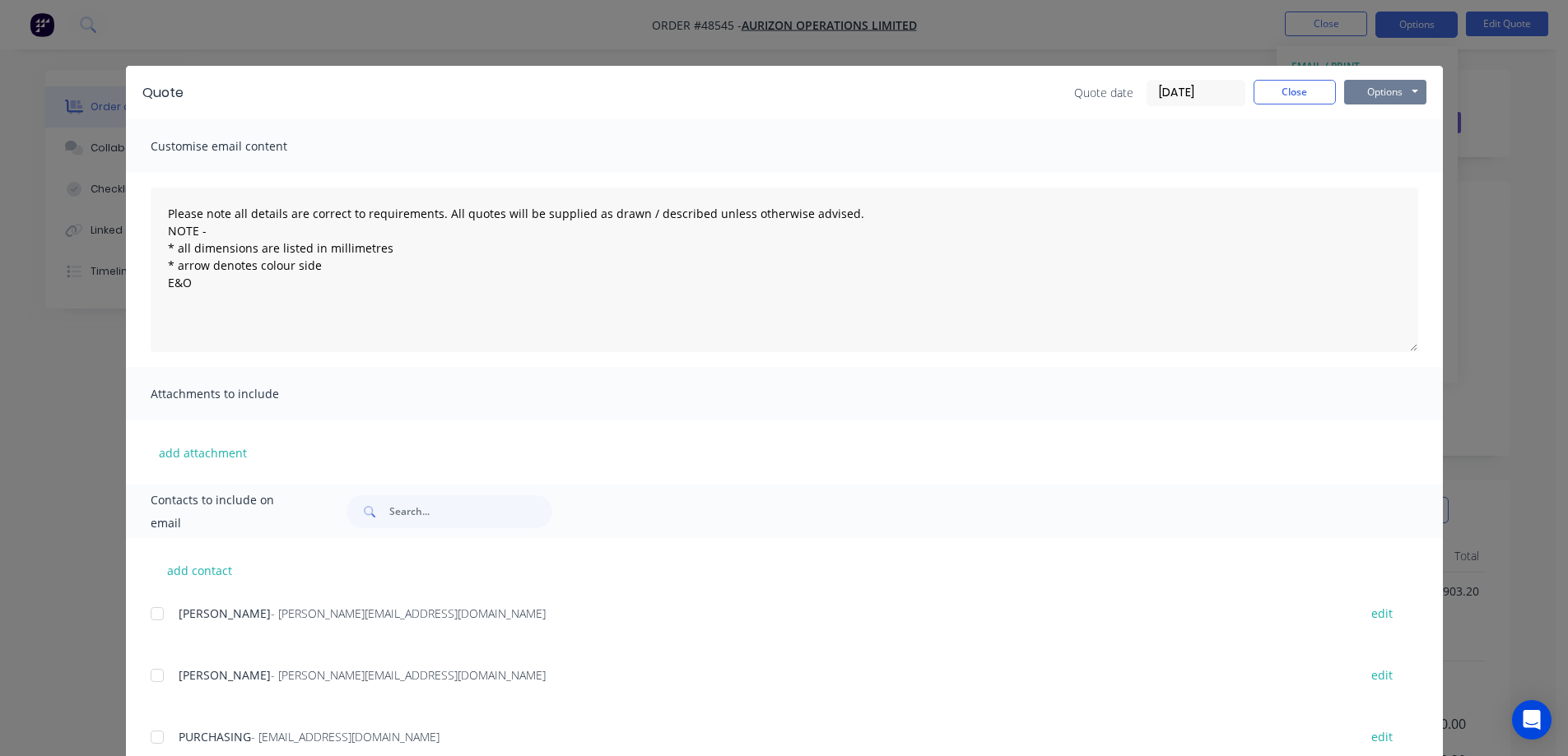
click at [1374, 98] on button "Options" at bounding box center [1385, 92] width 83 height 25
click at [1382, 147] on button "Print" at bounding box center [1397, 149] width 106 height 27
click at [1297, 95] on button "Close" at bounding box center [1295, 92] width 83 height 25
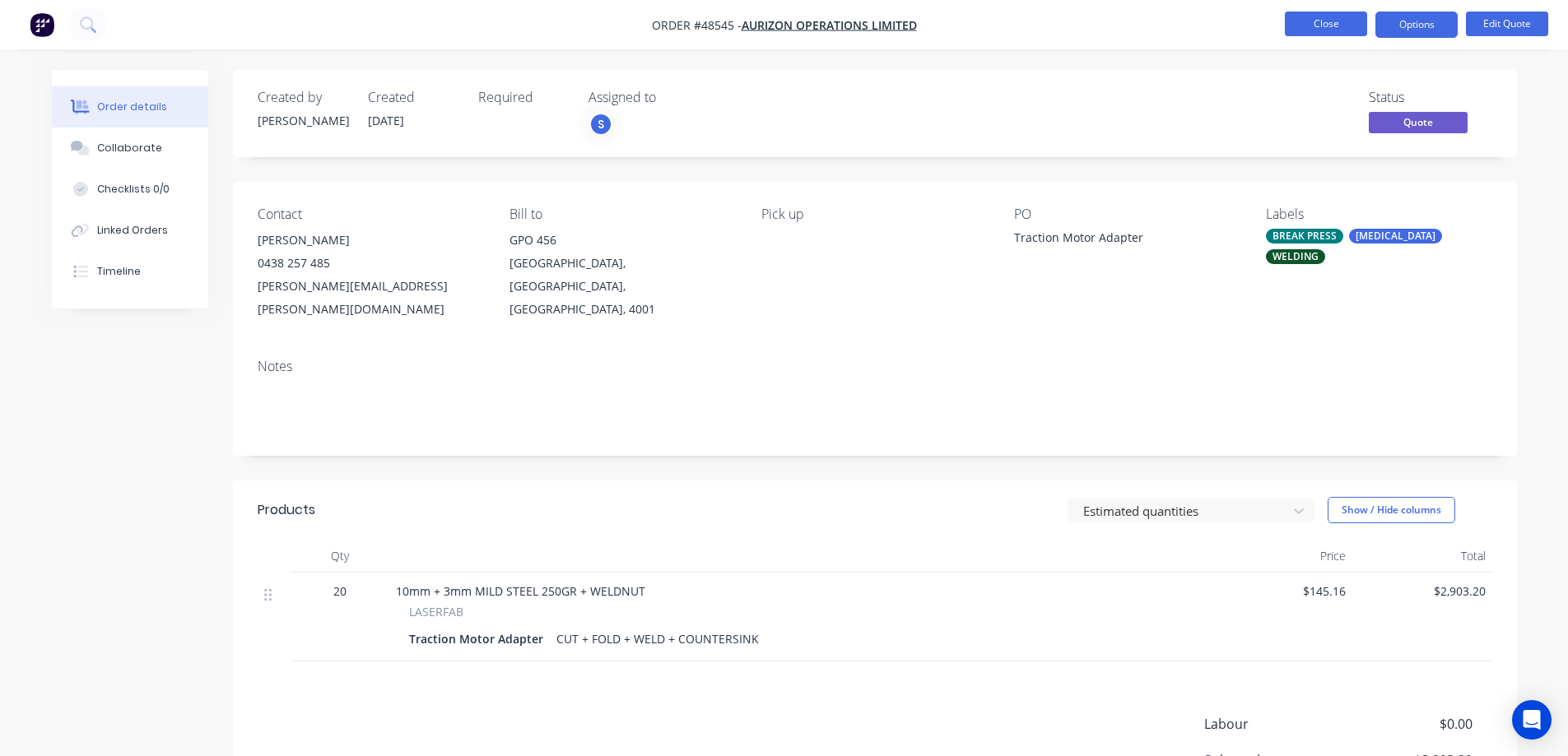
click at [1346, 21] on button "Close" at bounding box center [1326, 24] width 83 height 25
